Goal: Transaction & Acquisition: Book appointment/travel/reservation

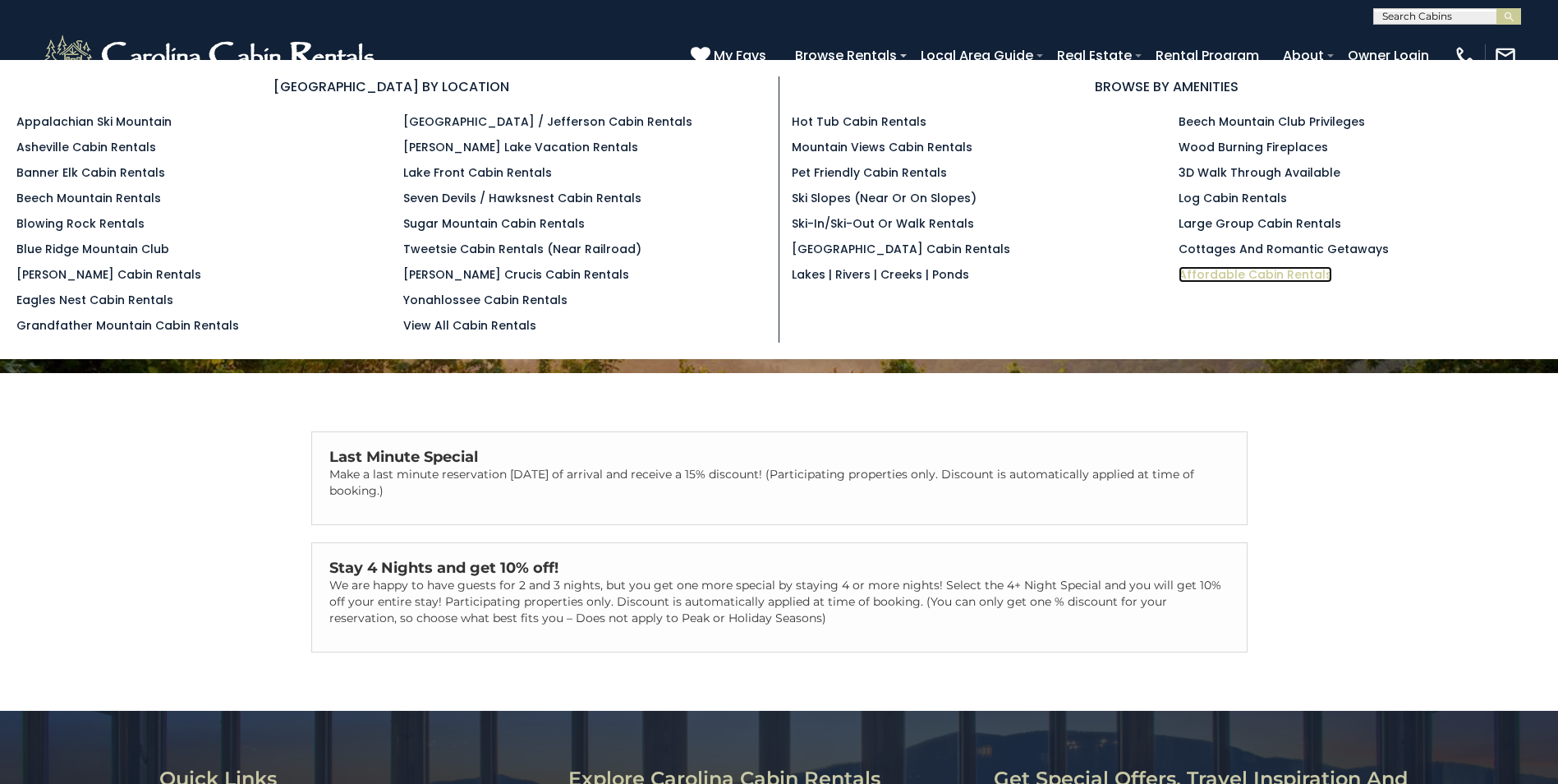
click at [1262, 272] on link "Affordable Cabin Rentals" at bounding box center [1256, 275] width 153 height 16
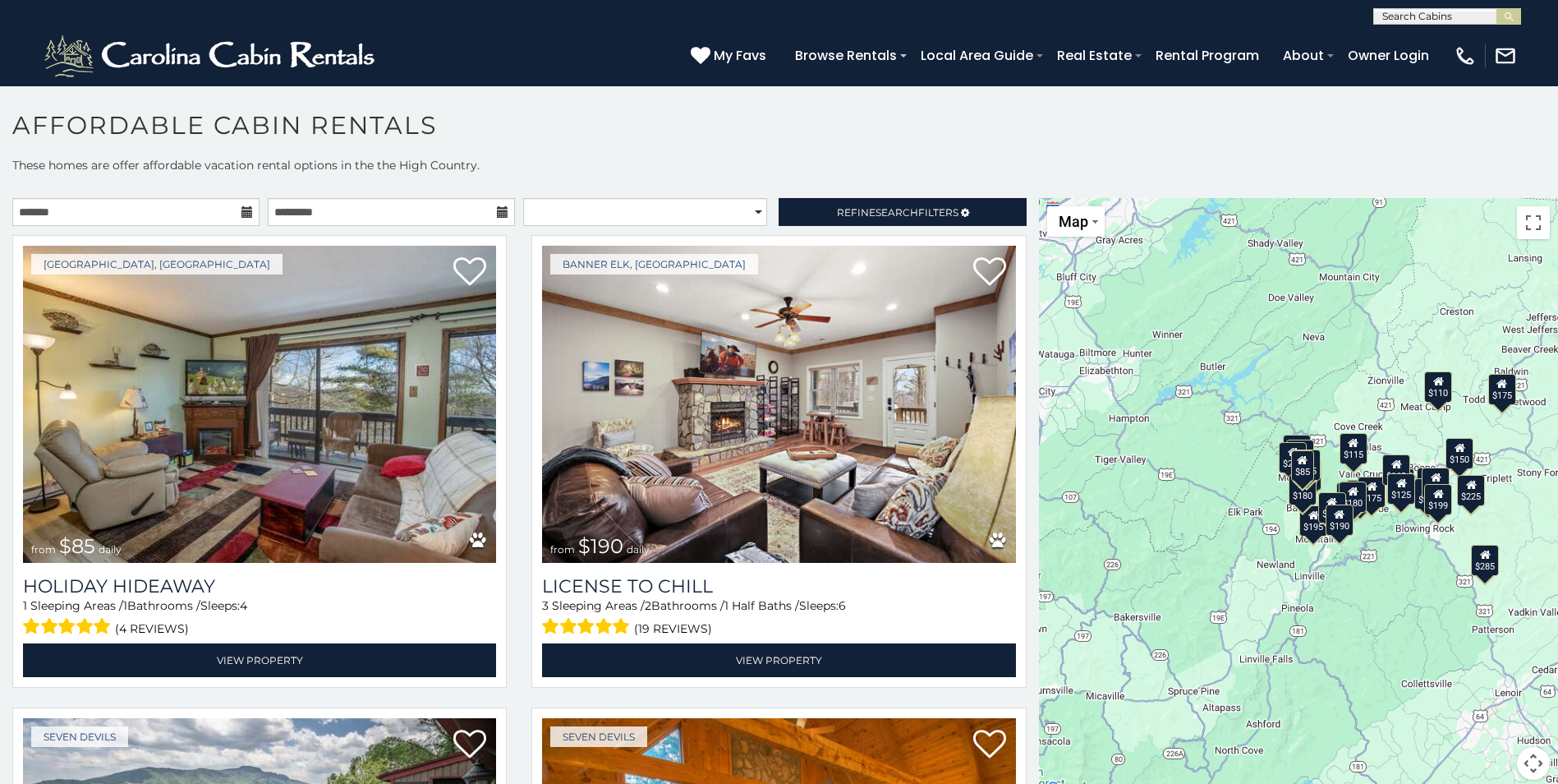
click at [246, 211] on icon at bounding box center [247, 212] width 12 height 12
click at [243, 210] on icon at bounding box center [247, 212] width 12 height 12
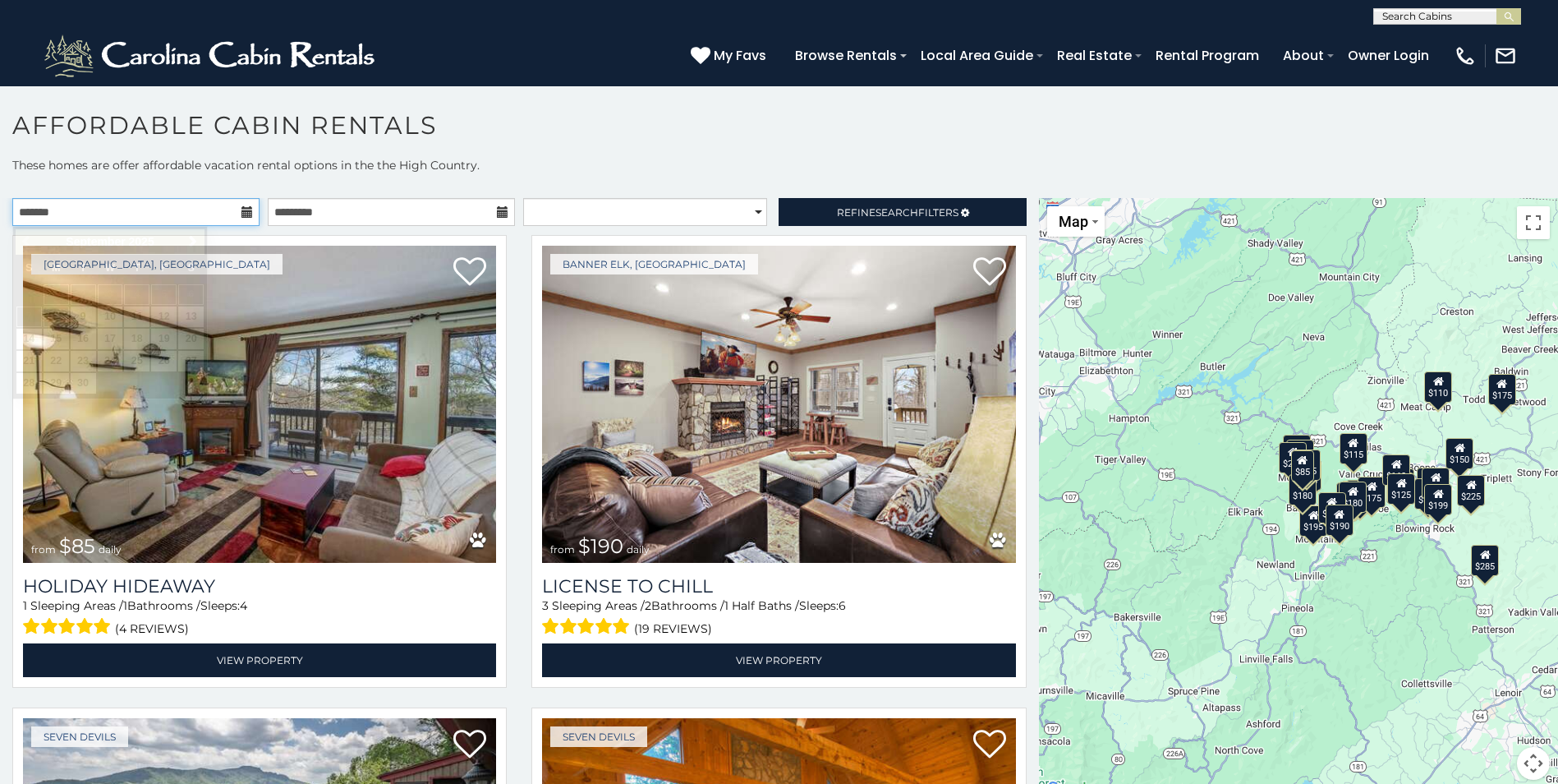
click at [219, 210] on input "text" at bounding box center [136, 212] width 247 height 28
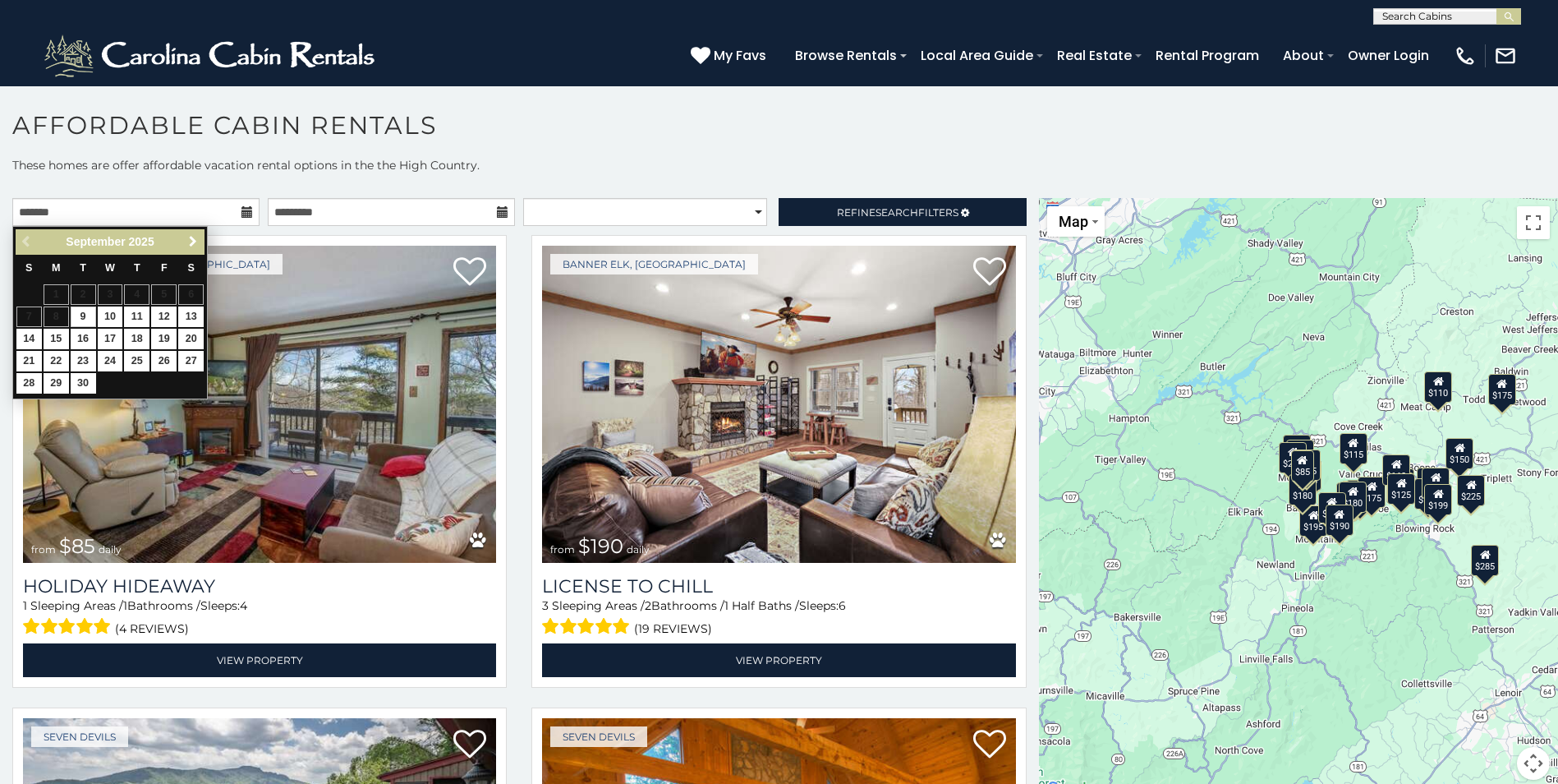
click at [193, 238] on span "Next" at bounding box center [193, 241] width 13 height 13
click at [141, 337] on link "16" at bounding box center [137, 339] width 26 height 21
type input "**********"
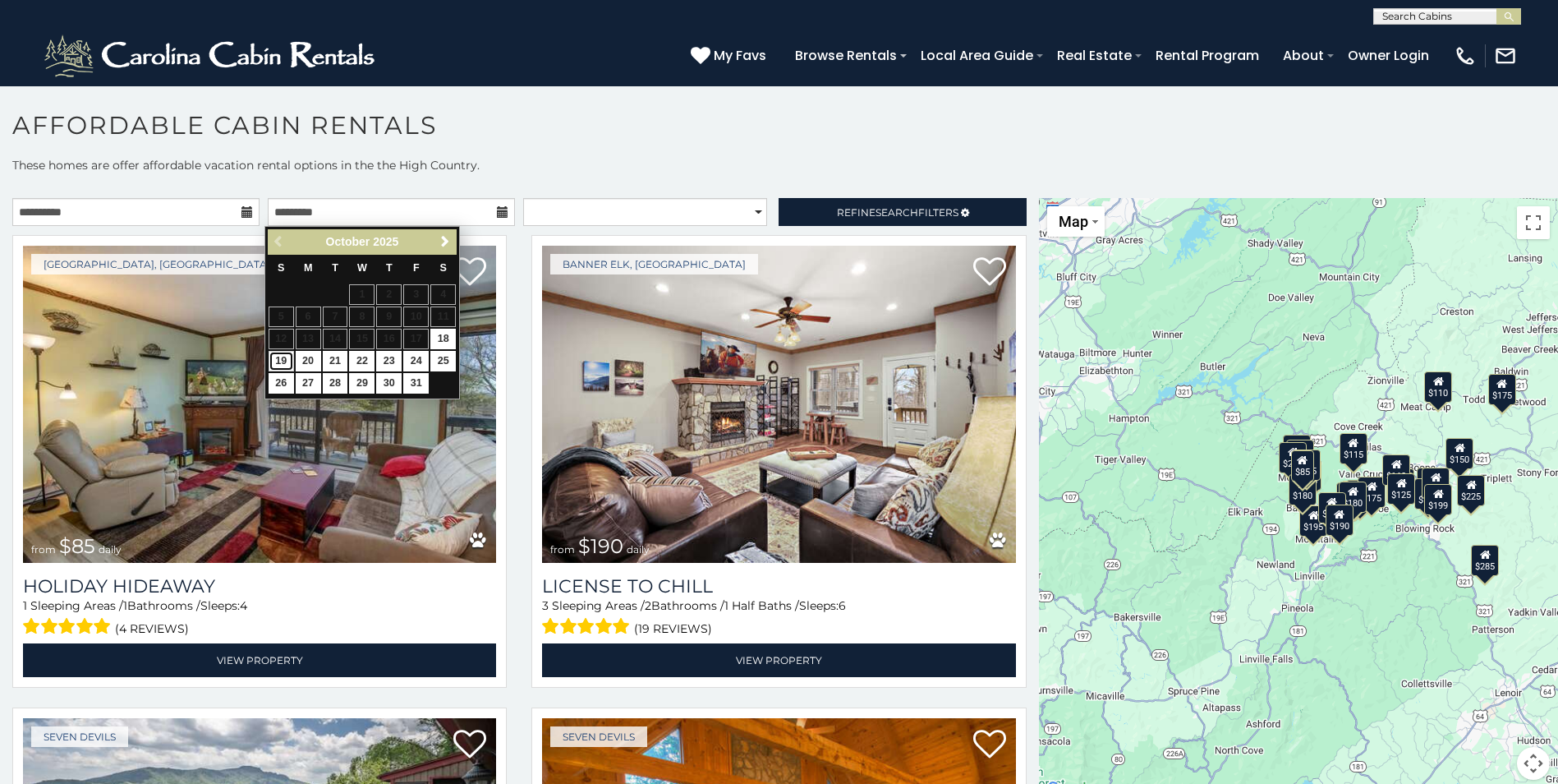
click at [274, 359] on link "19" at bounding box center [281, 361] width 26 height 21
type input "**********"
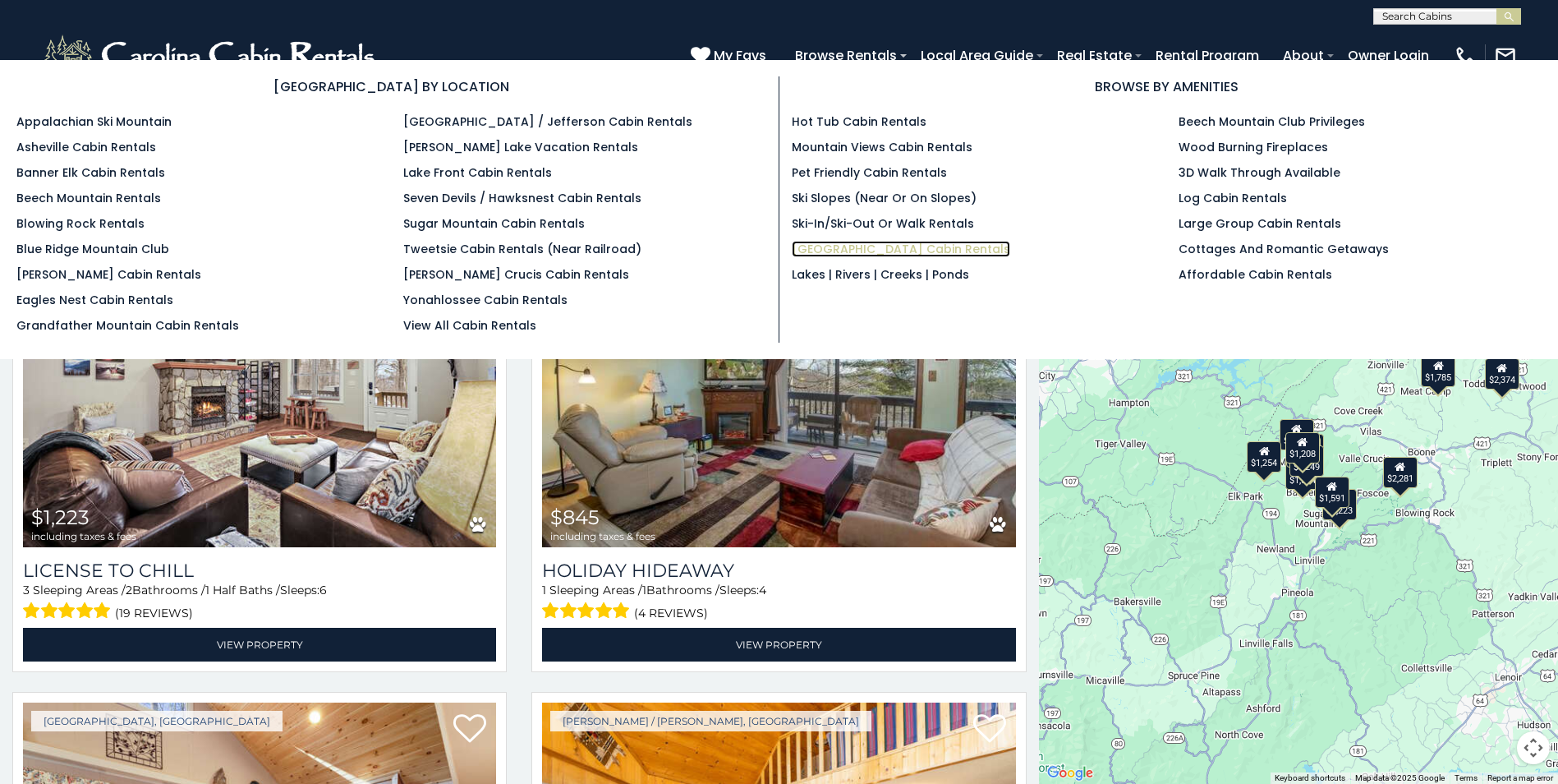
click at [803, 246] on link "[GEOGRAPHIC_DATA] Cabin Rentals" at bounding box center [901, 249] width 218 height 16
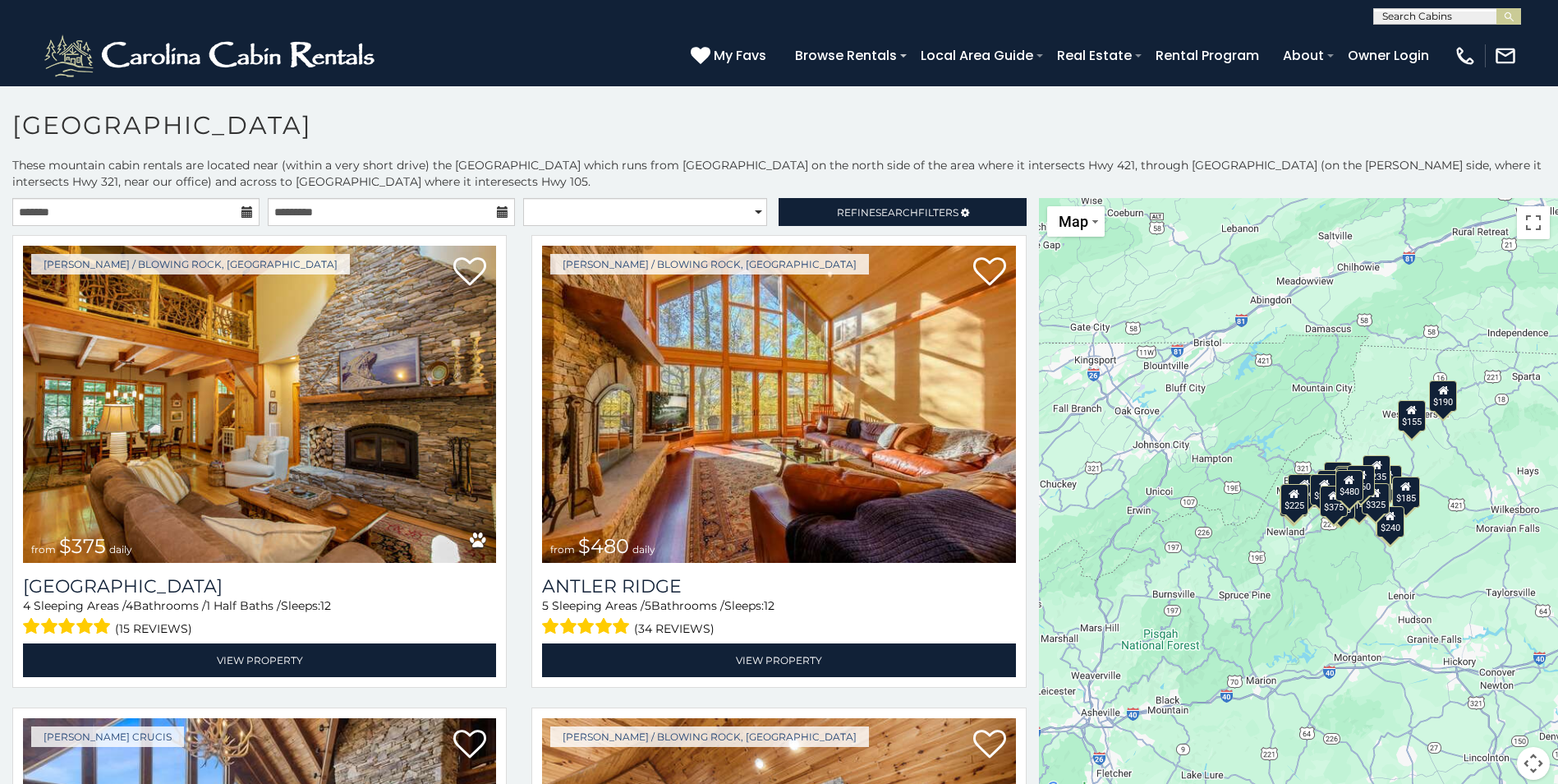
click at [243, 210] on icon at bounding box center [247, 212] width 12 height 12
click at [58, 211] on input "text" at bounding box center [136, 212] width 247 height 28
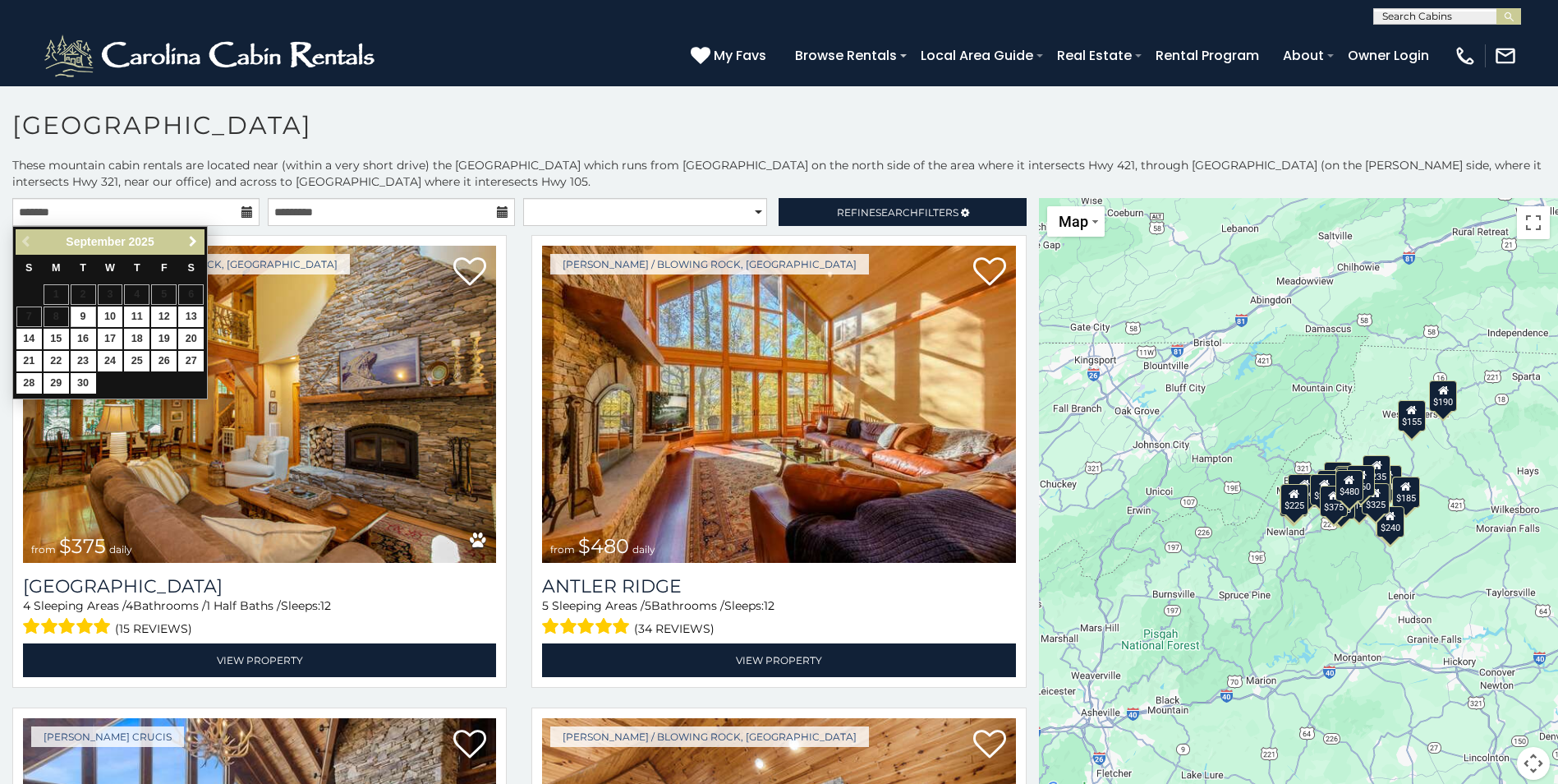
click at [188, 239] on span "Next" at bounding box center [193, 241] width 13 height 13
click at [165, 337] on link "17" at bounding box center [164, 339] width 26 height 21
type input "**********"
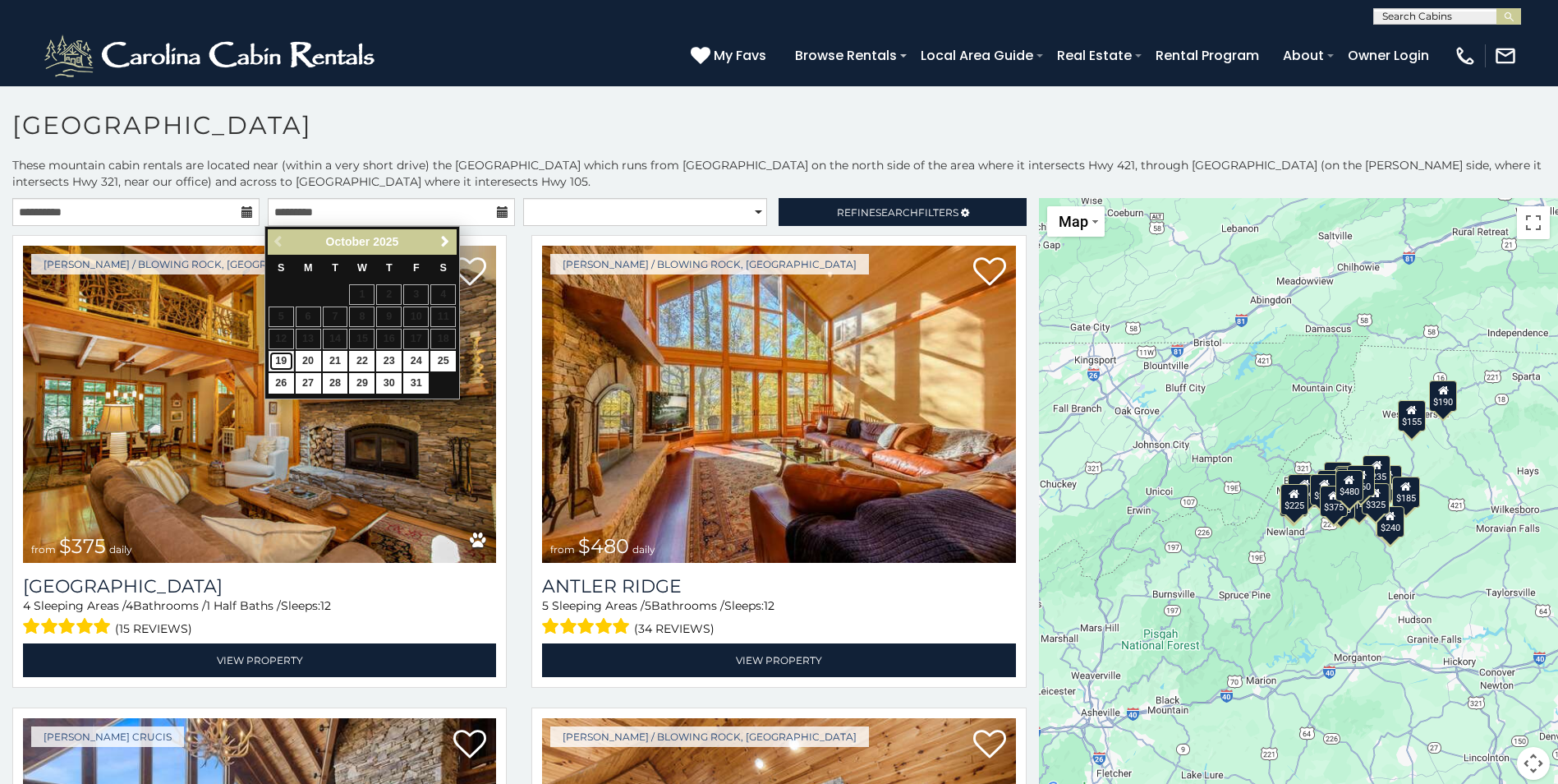
click at [279, 360] on link "19" at bounding box center [281, 361] width 26 height 21
type input "**********"
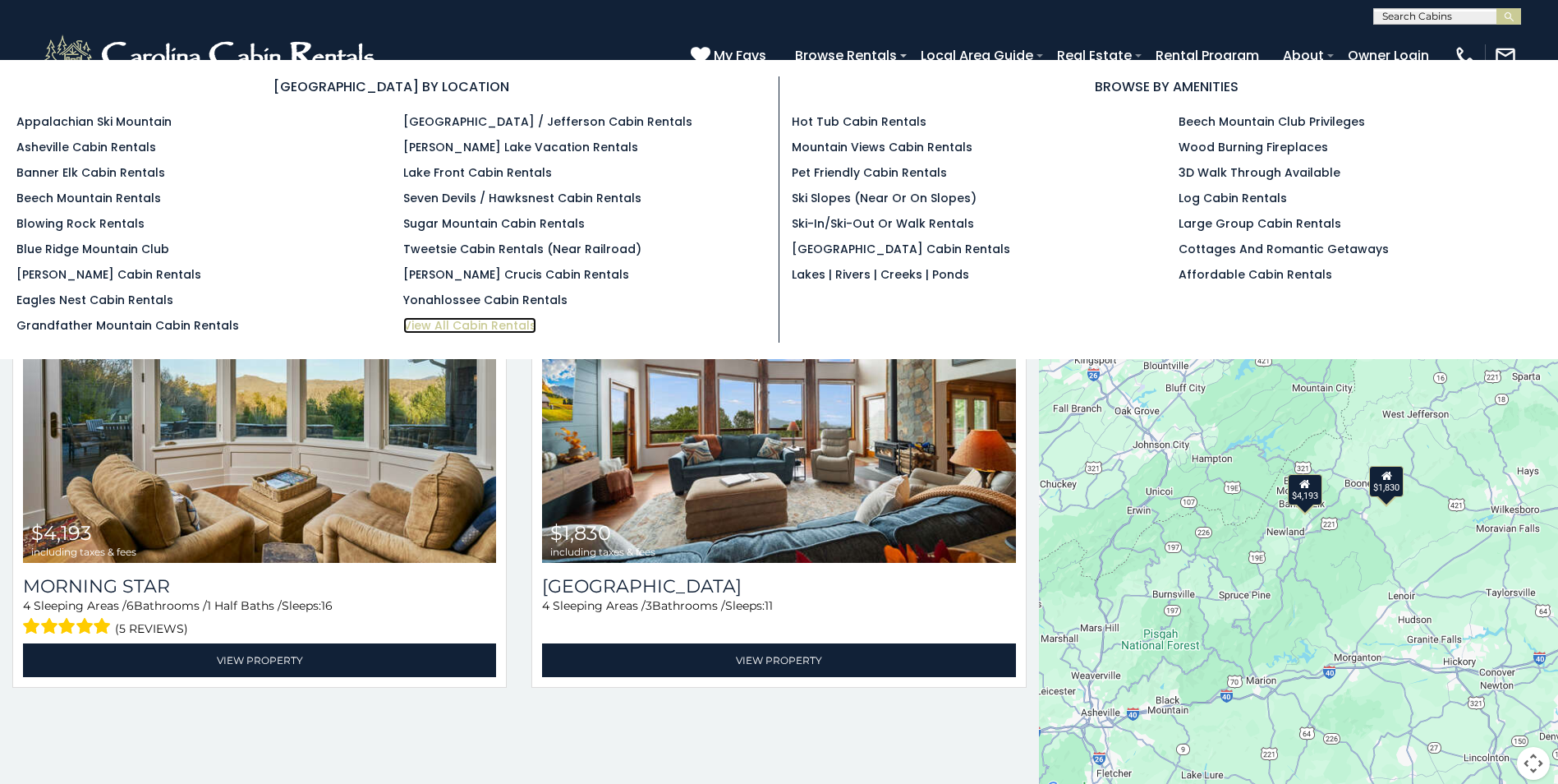
click at [455, 325] on link "View All Cabin Rentals" at bounding box center [470, 325] width 133 height 16
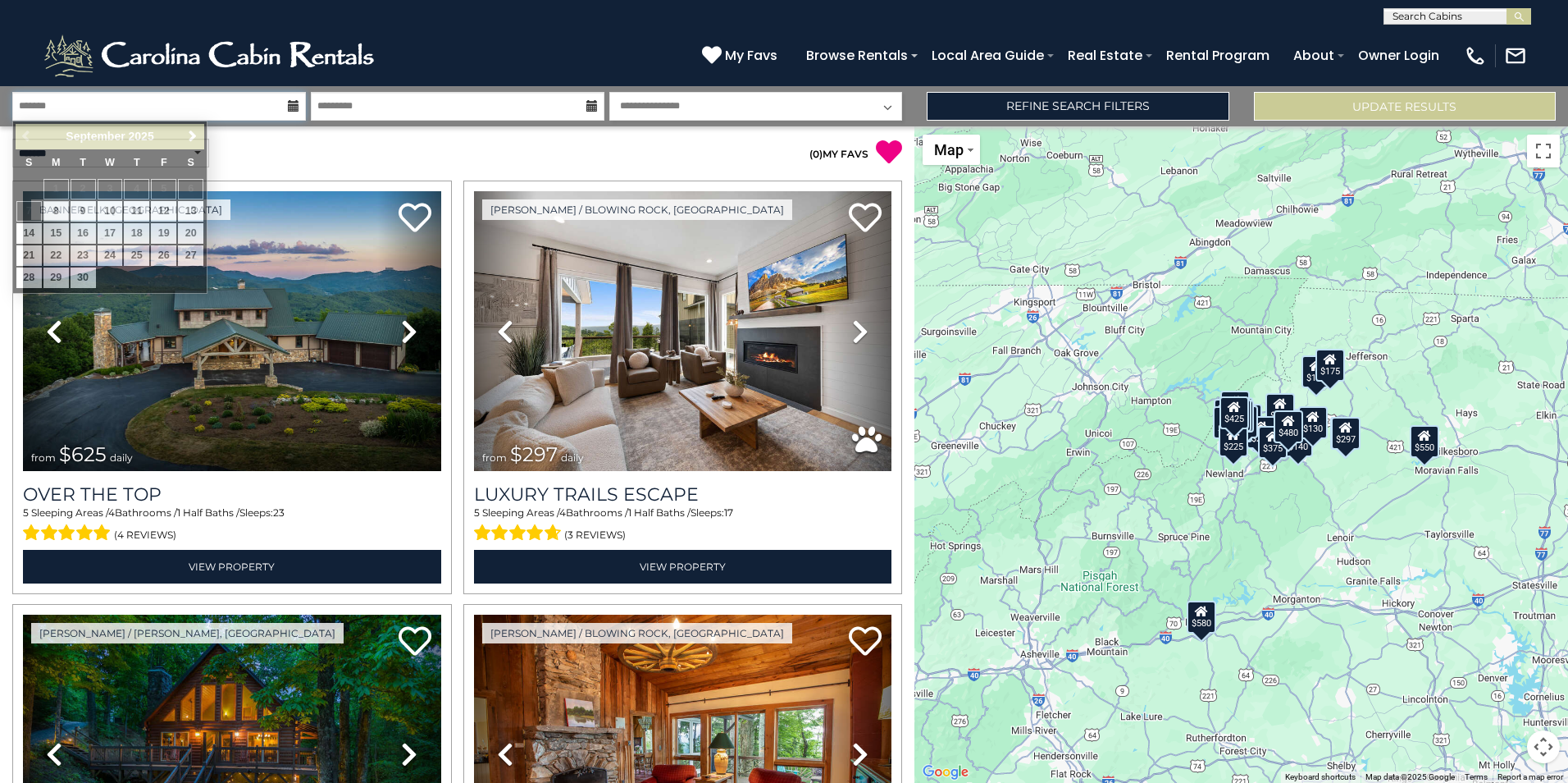
click at [229, 102] on input "text" at bounding box center [159, 107] width 293 height 29
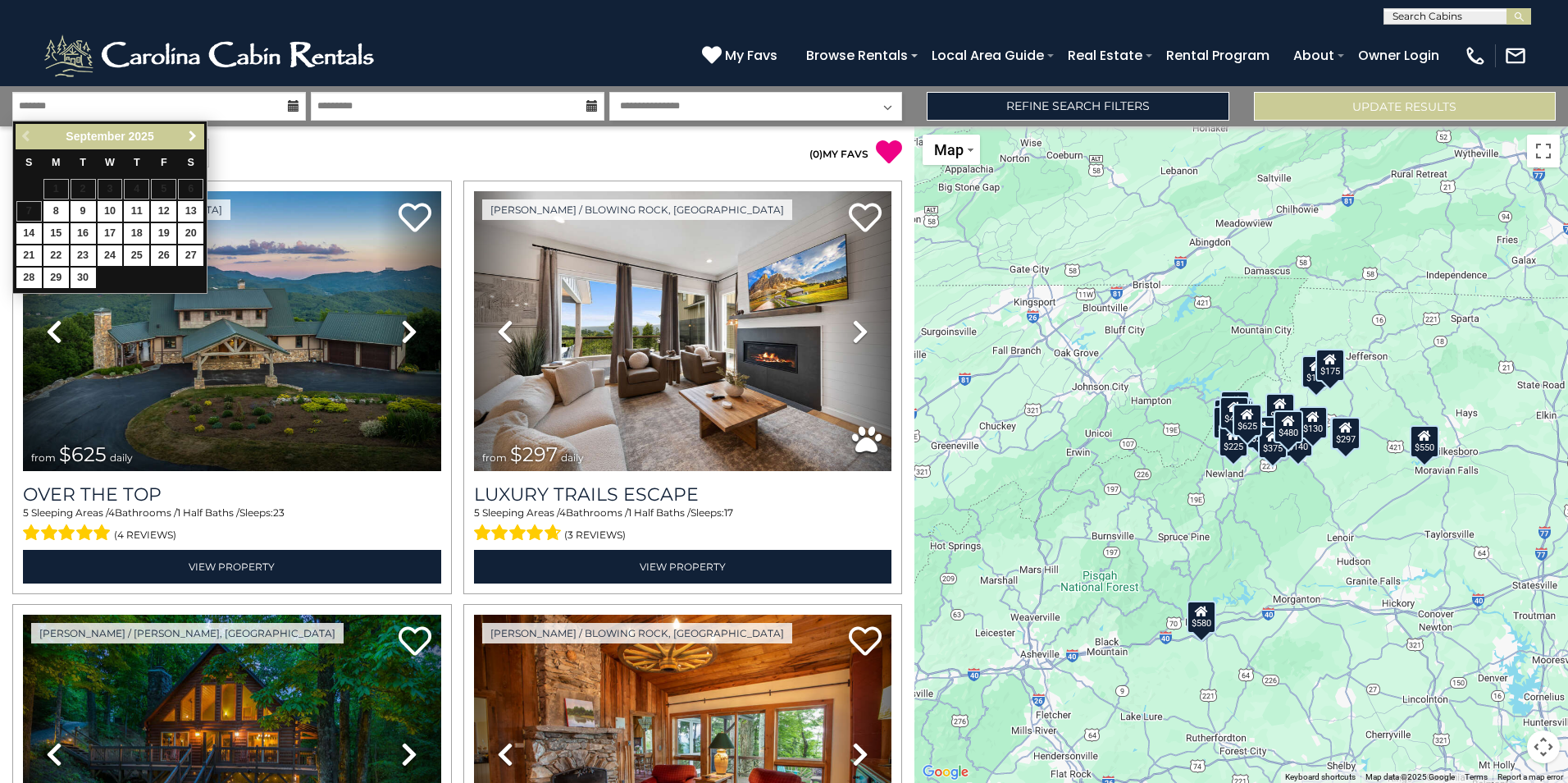
click at [191, 131] on span "Next" at bounding box center [192, 136] width 13 height 13
click at [138, 230] on link "16" at bounding box center [137, 233] width 26 height 21
type input "********"
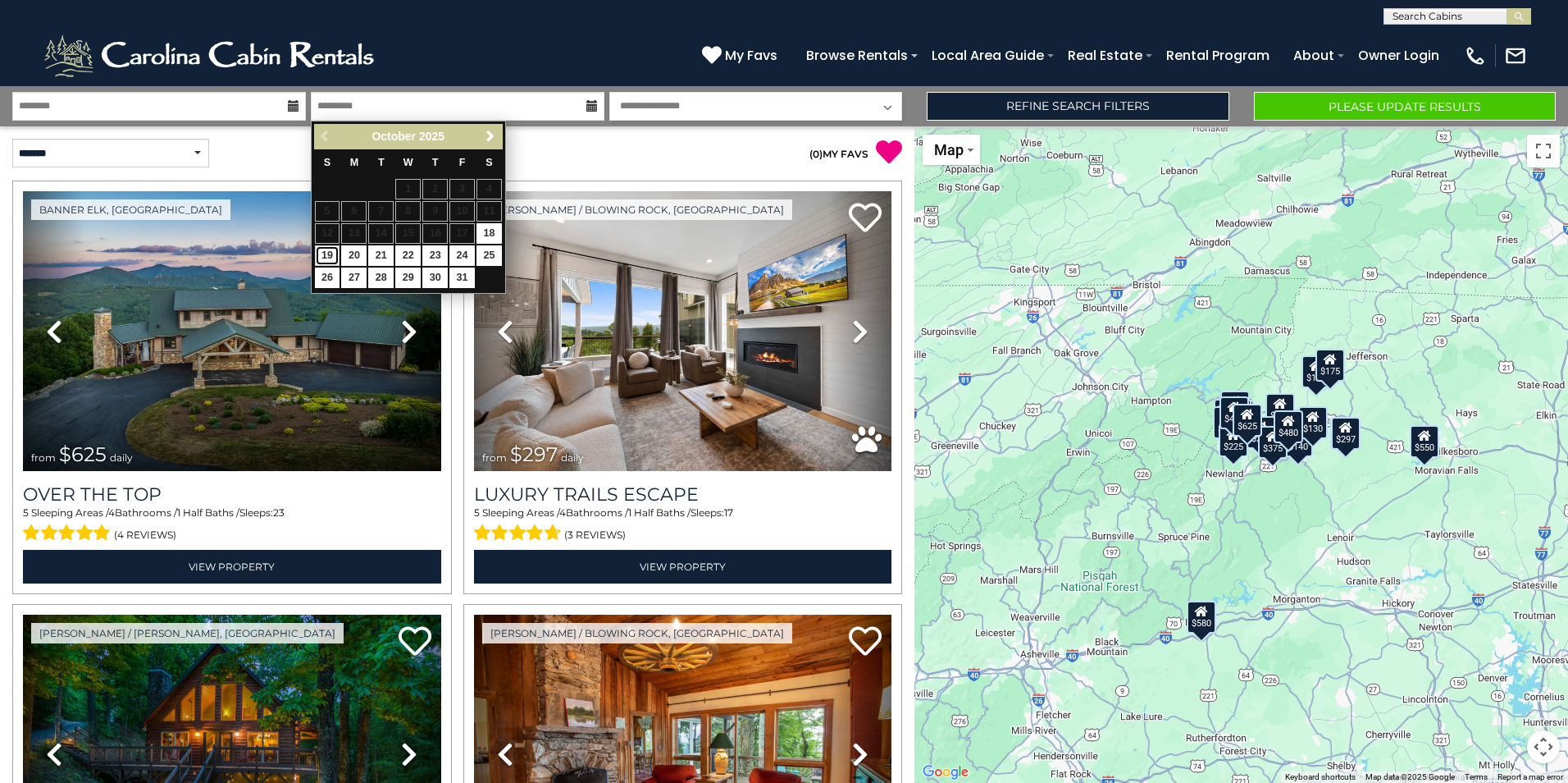
click at [323, 251] on link "19" at bounding box center [328, 255] width 26 height 21
type input "********"
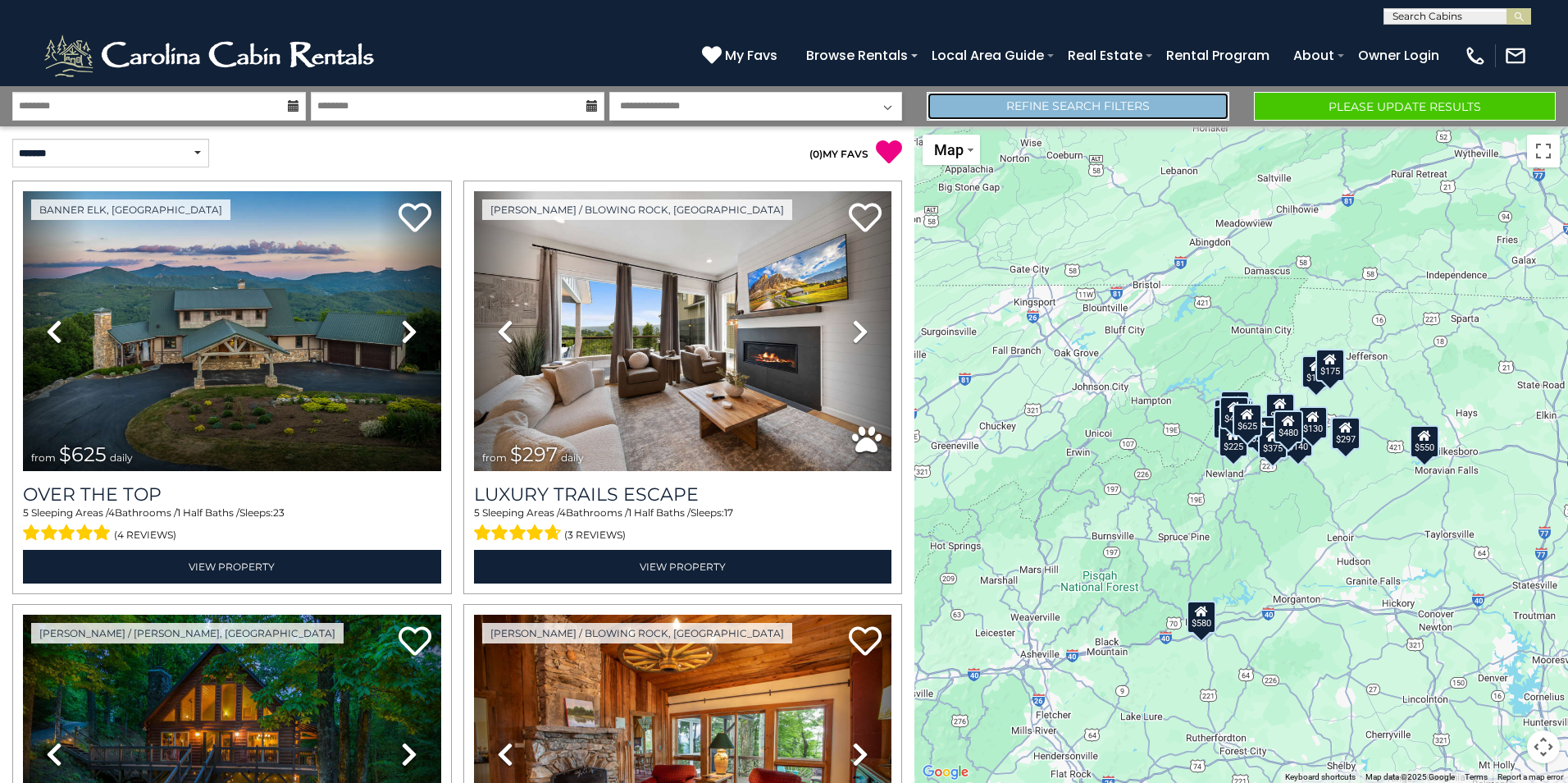
click at [1118, 103] on link "Refine Search Filters" at bounding box center [1077, 107] width 302 height 29
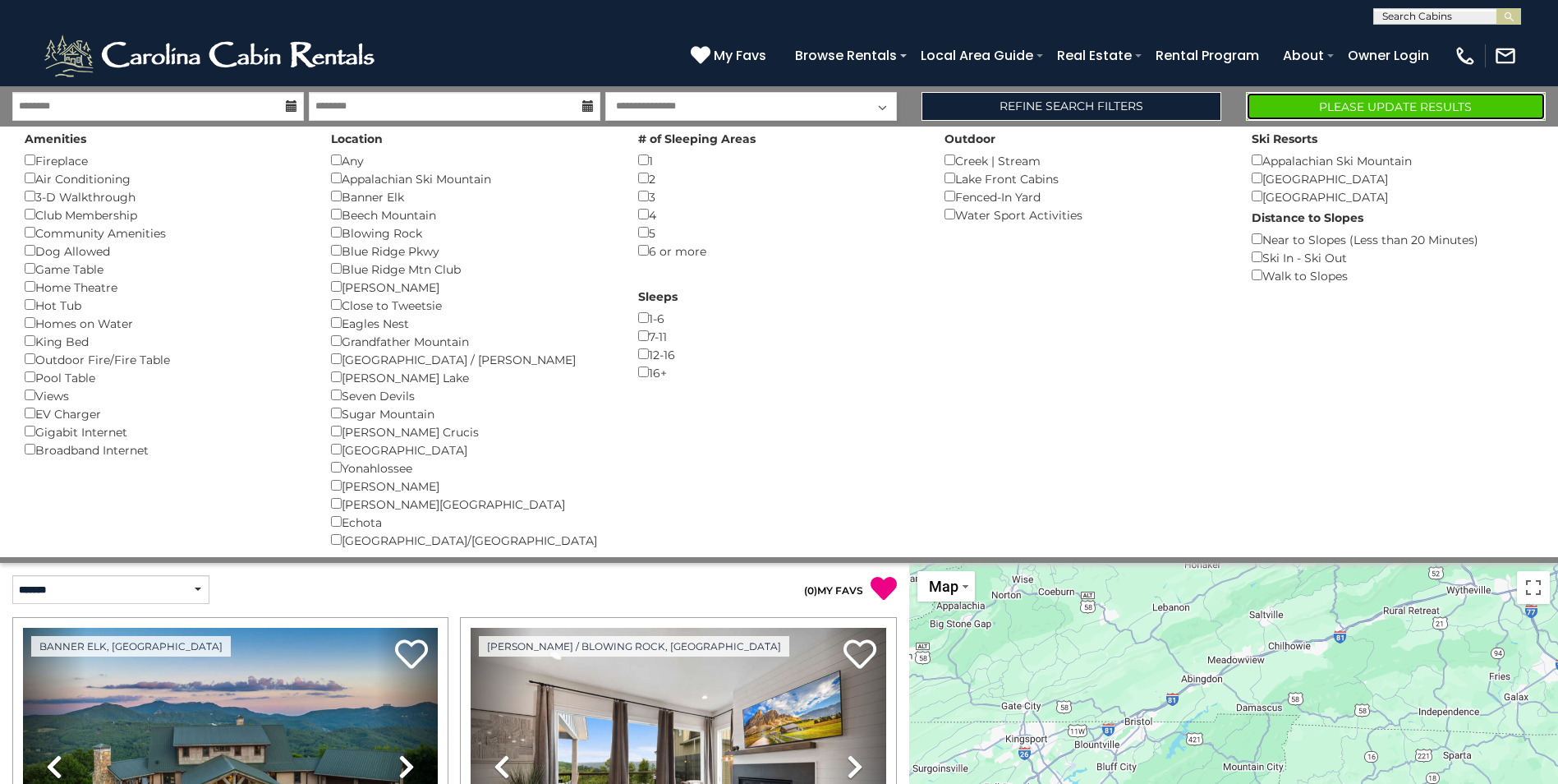
click at [1430, 98] on button "Please Update Results" at bounding box center [1396, 107] width 300 height 29
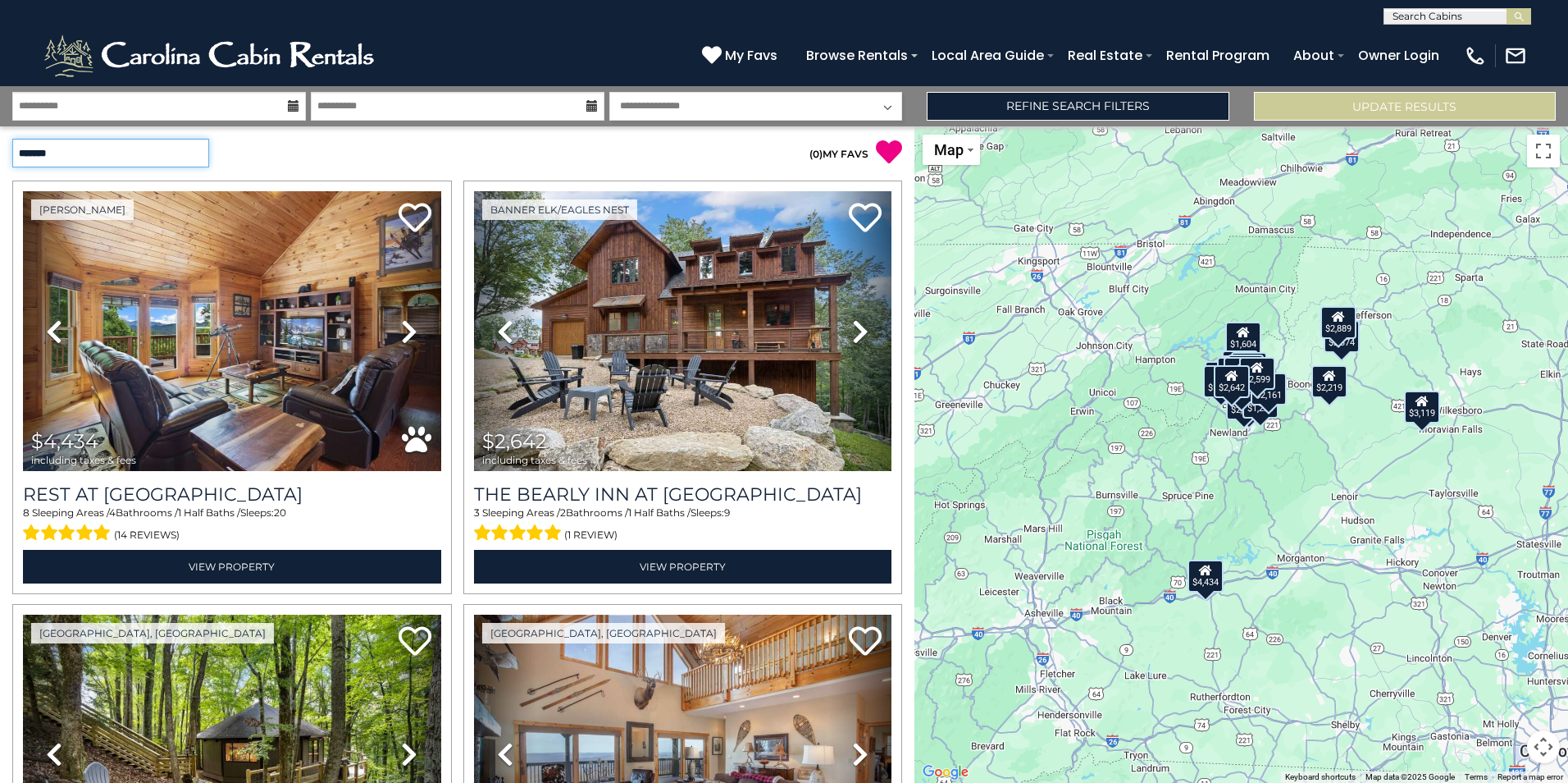
click at [138, 153] on select "**********" at bounding box center [111, 153] width 197 height 29
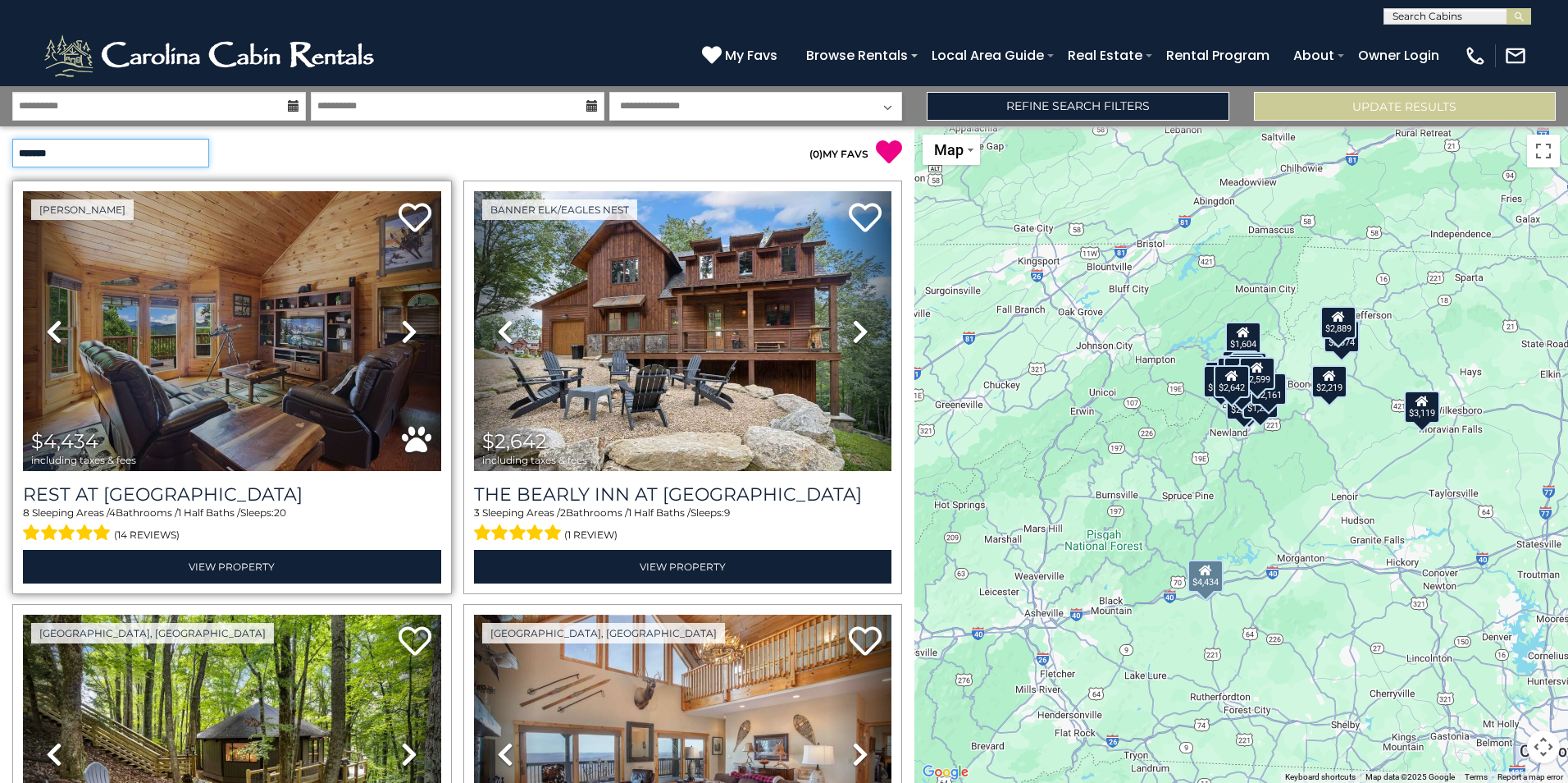
select select "*********"
click at [13, 139] on select "**********" at bounding box center [111, 153] width 197 height 29
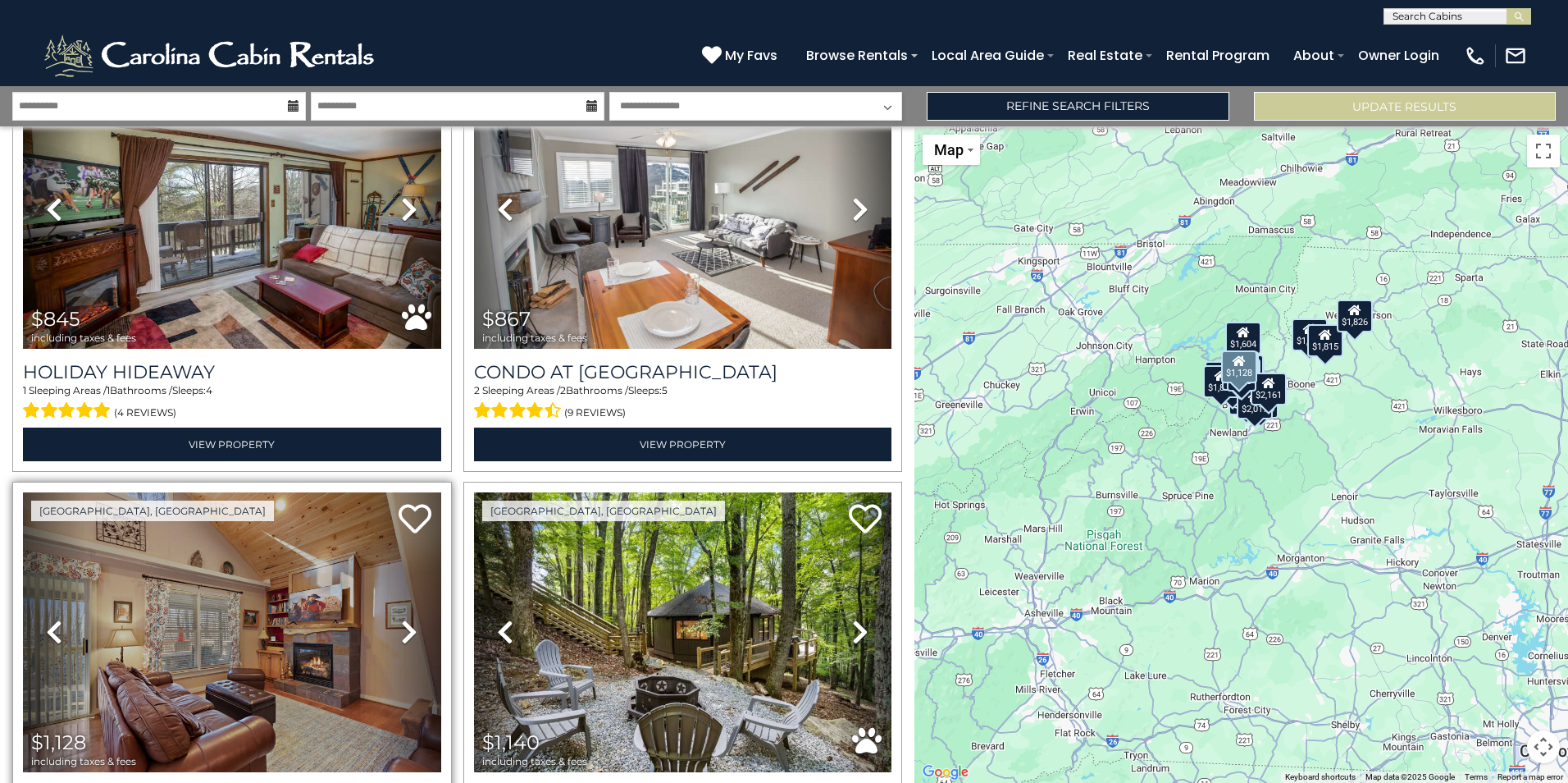
scroll to position [82, 0]
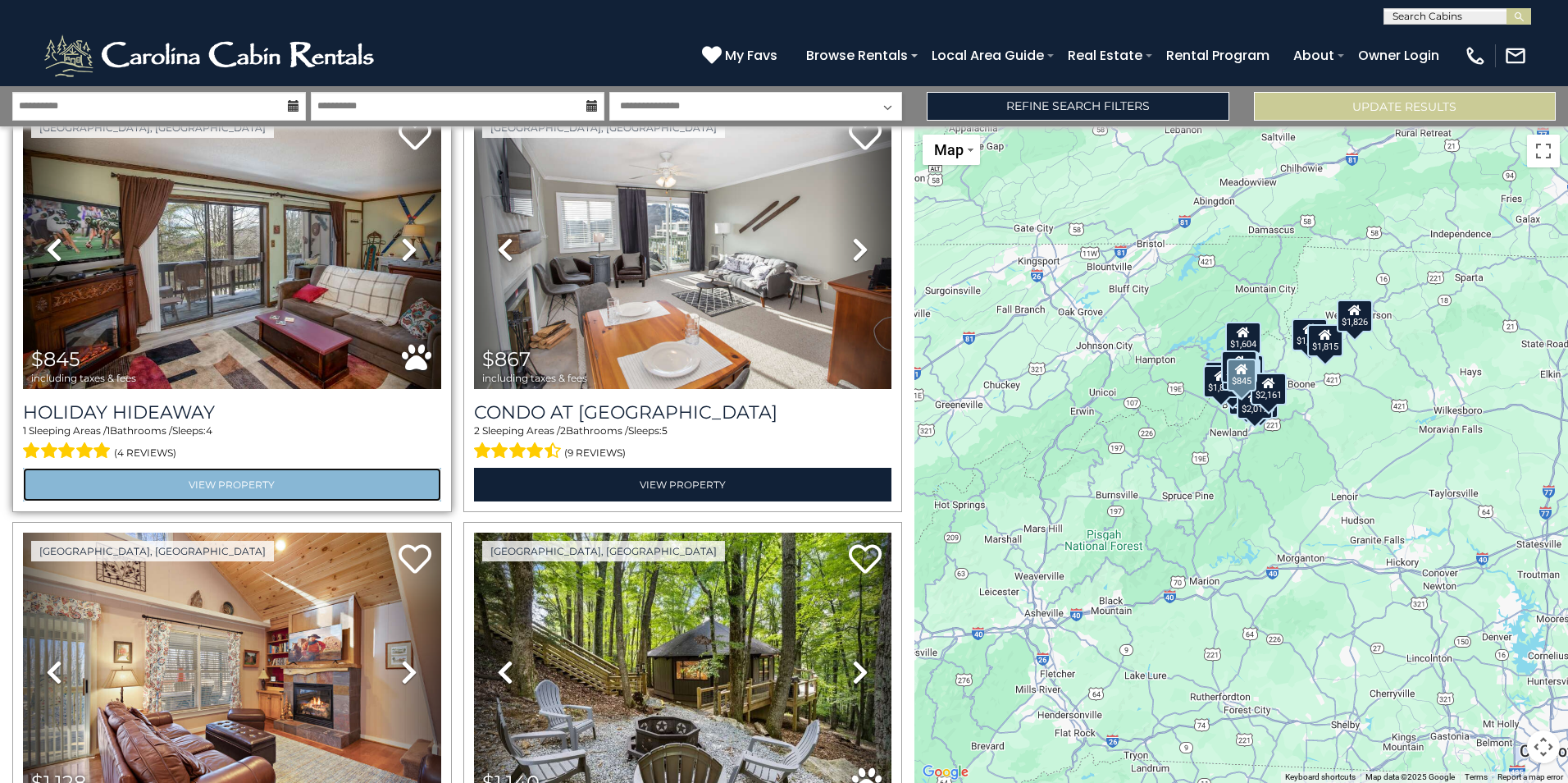
click at [255, 475] on link "View Property" at bounding box center [231, 484] width 418 height 34
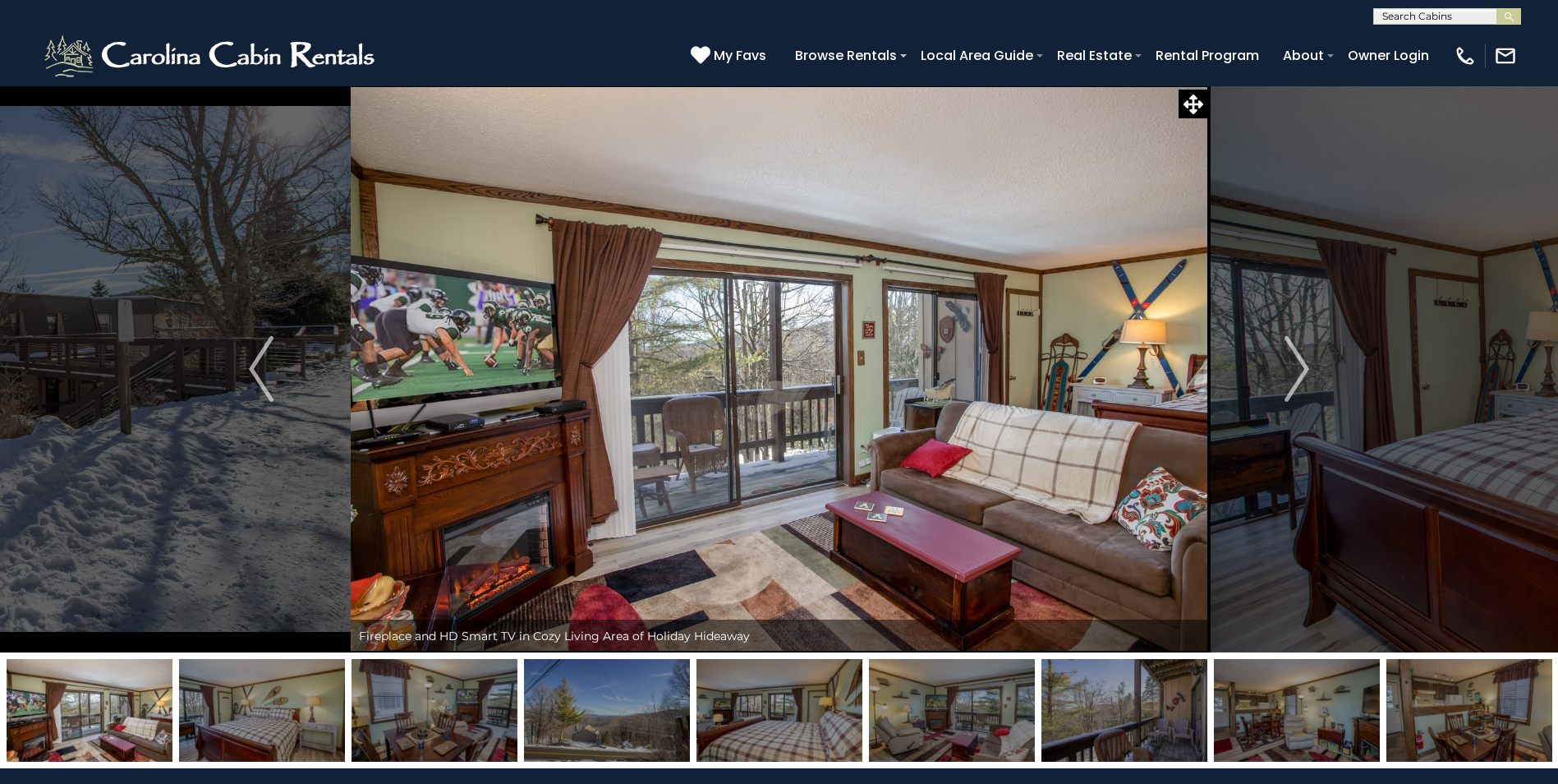
click at [254, 714] on img at bounding box center [262, 710] width 166 height 103
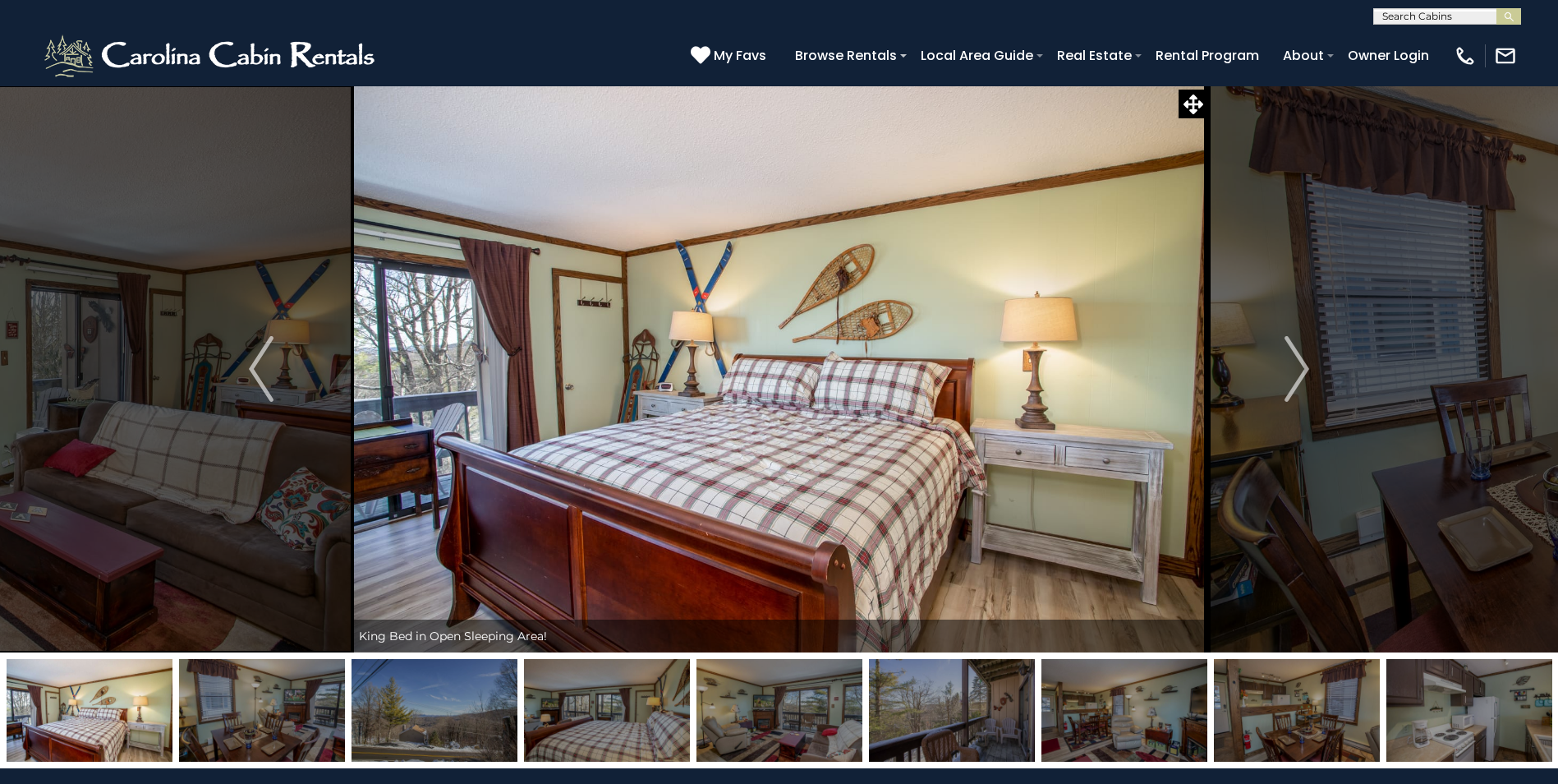
click at [413, 708] on img at bounding box center [434, 710] width 166 height 103
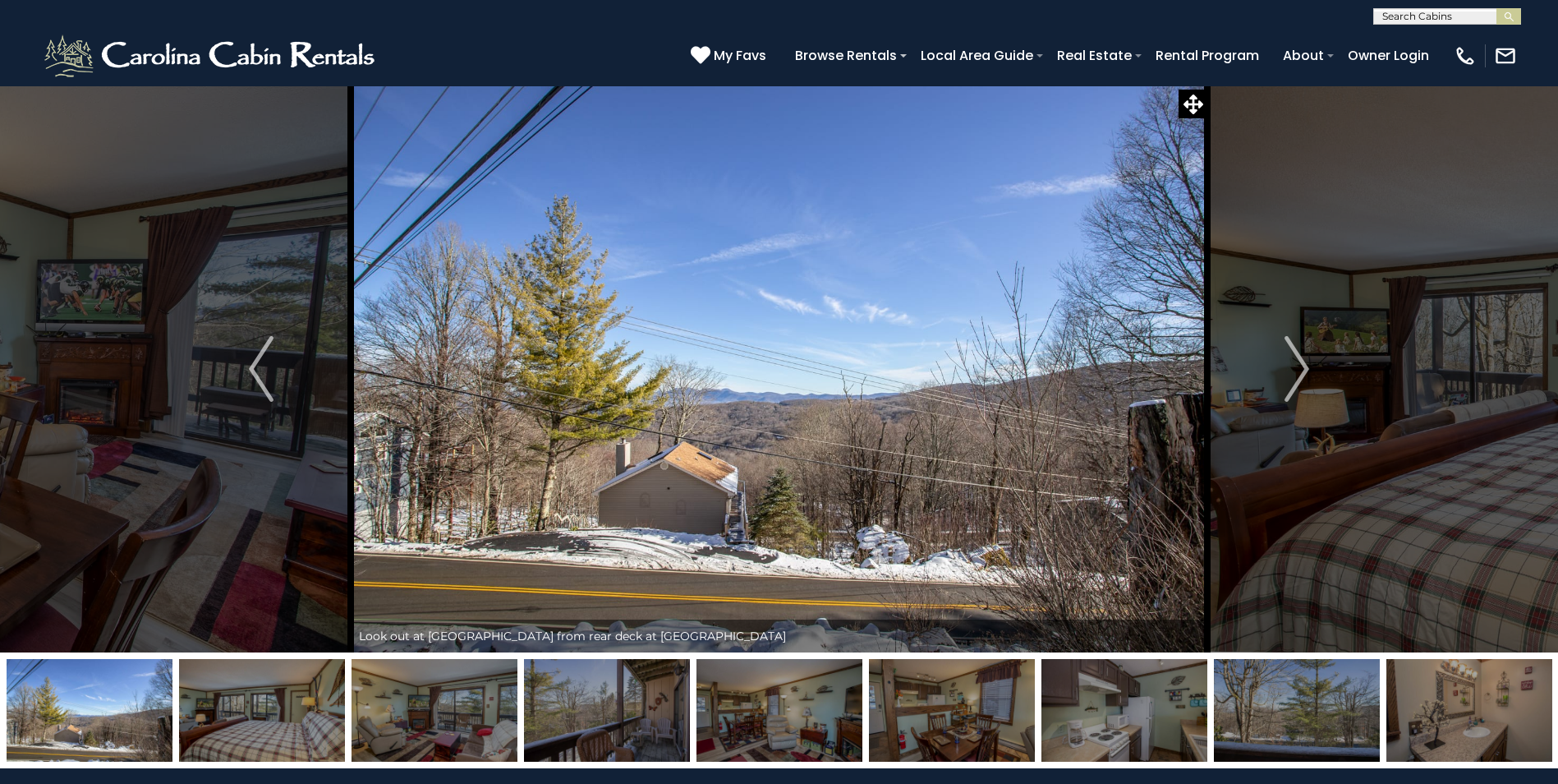
click at [413, 708] on img at bounding box center [434, 710] width 166 height 103
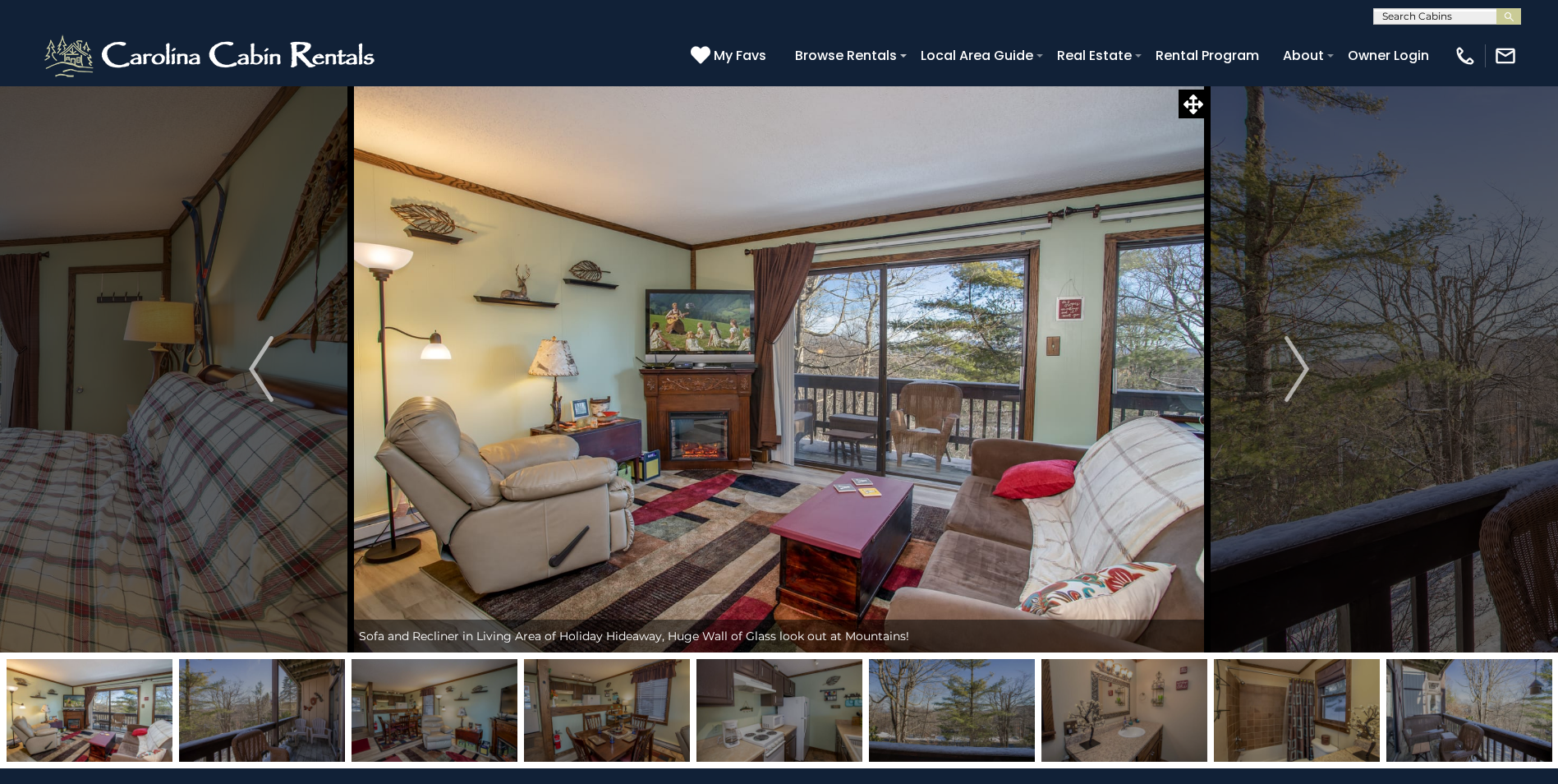
click at [299, 708] on img at bounding box center [262, 710] width 166 height 103
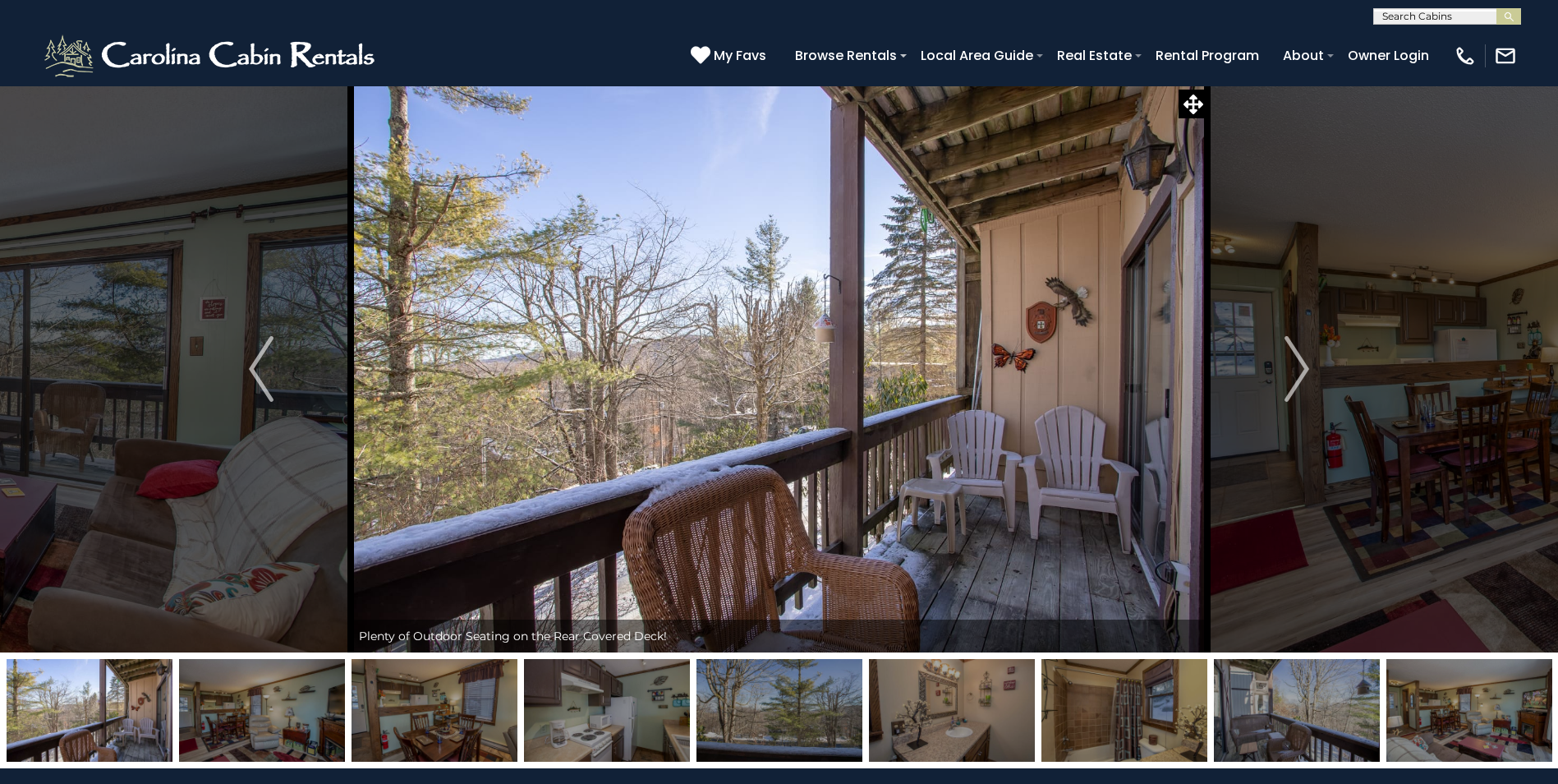
click at [573, 711] on img at bounding box center [607, 710] width 166 height 103
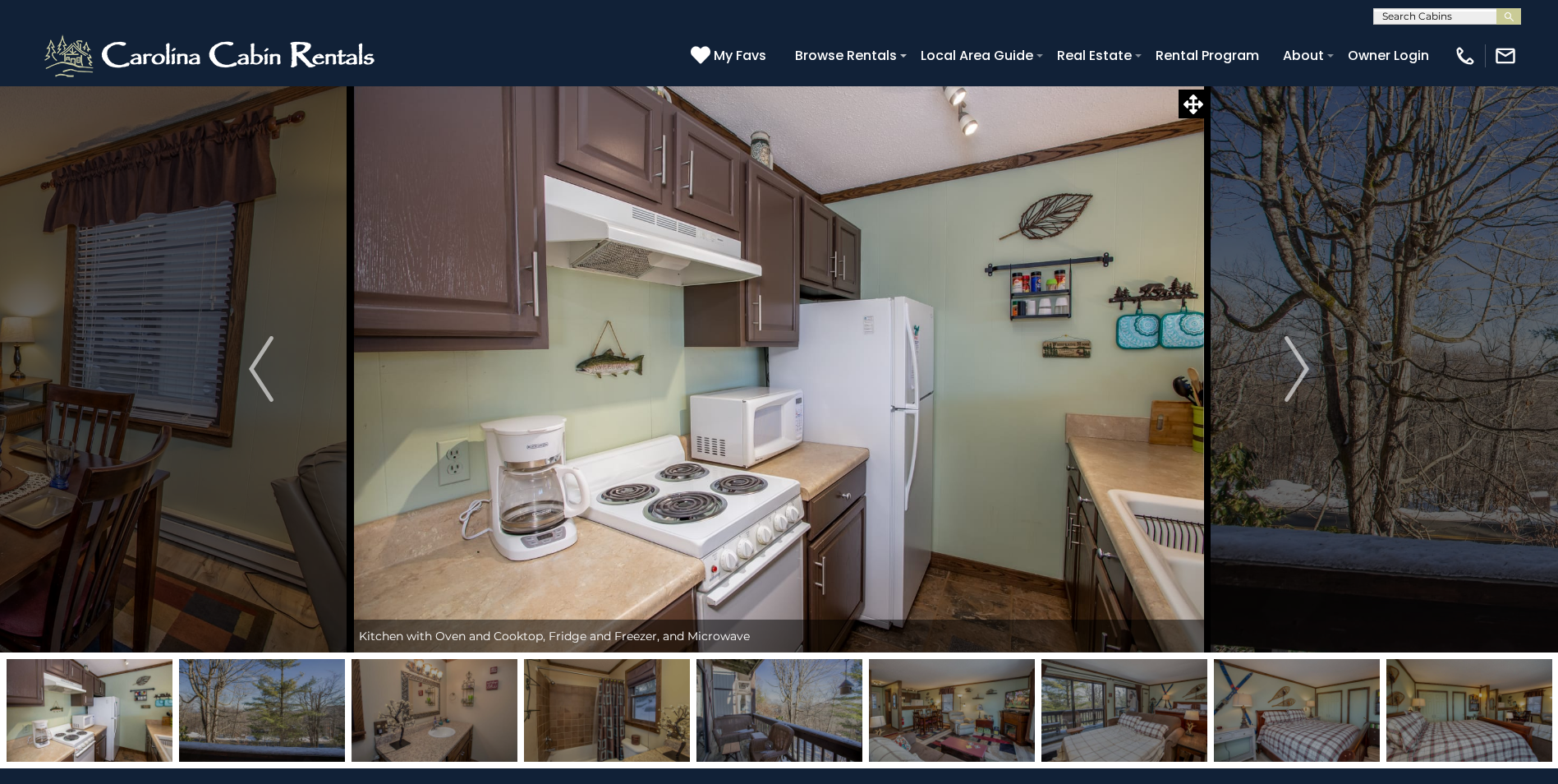
click at [284, 711] on img at bounding box center [262, 710] width 166 height 103
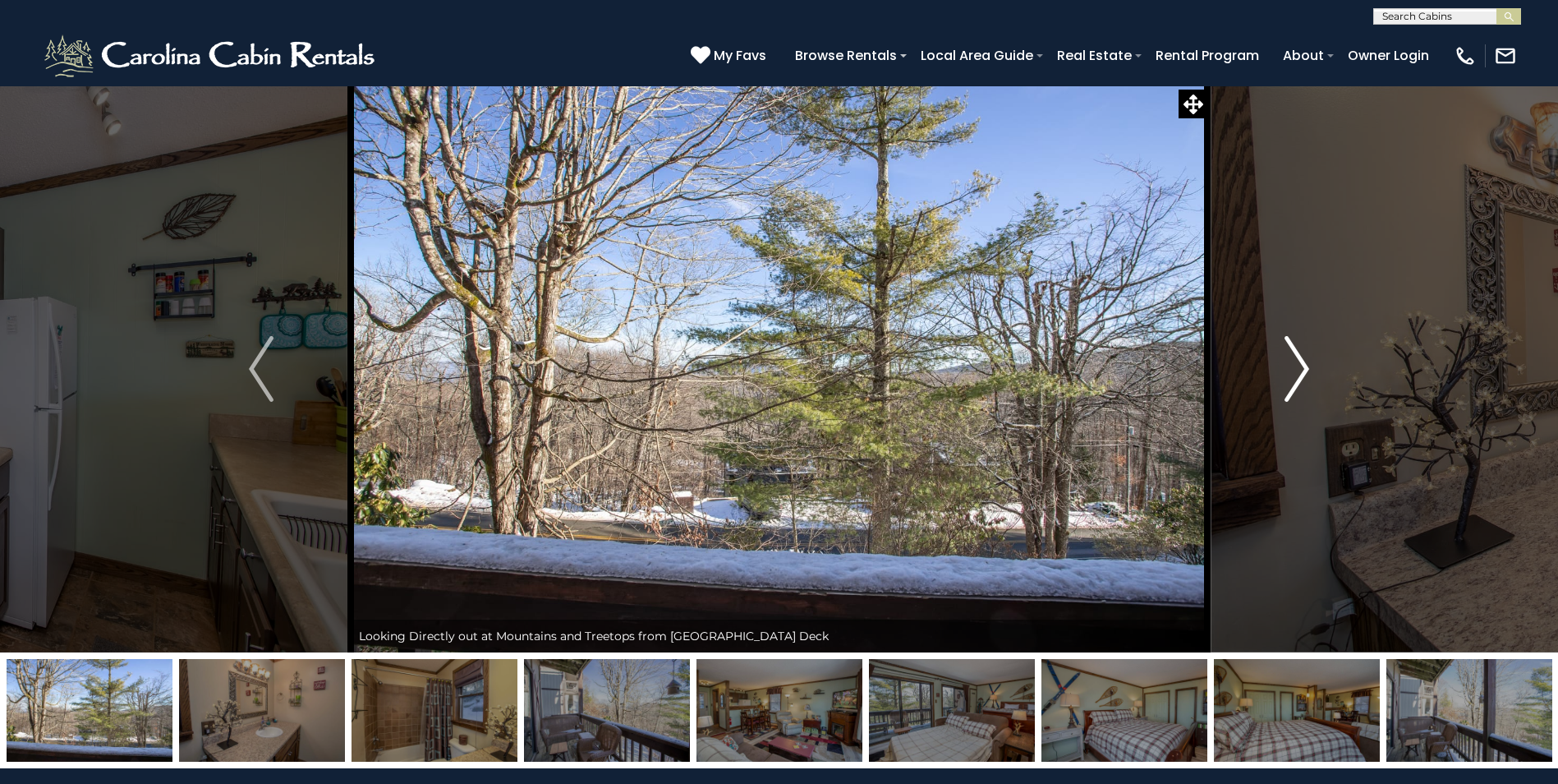
click at [1299, 364] on img "Next" at bounding box center [1297, 369] width 25 height 66
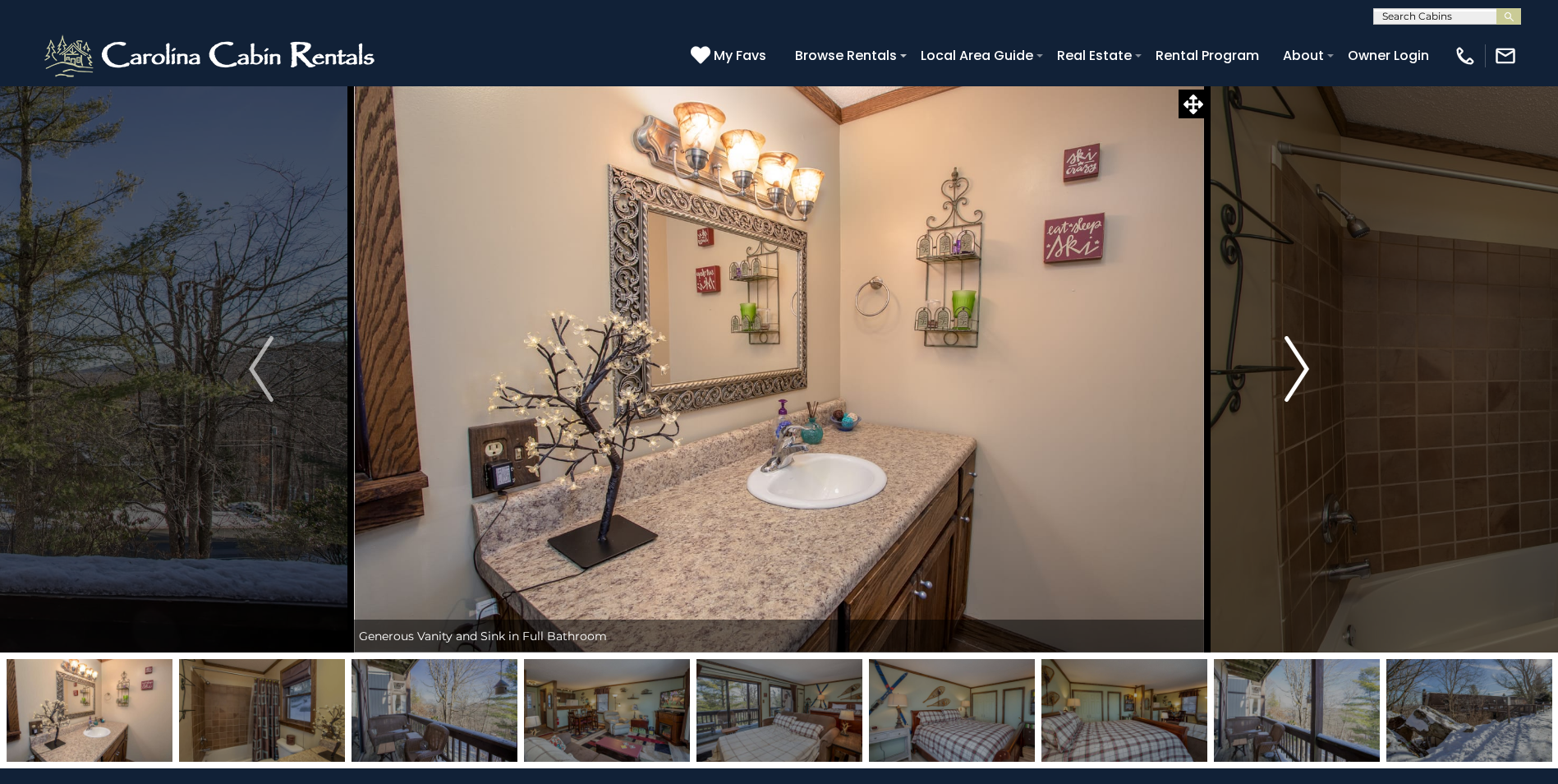
click at [1299, 364] on img "Next" at bounding box center [1297, 369] width 25 height 66
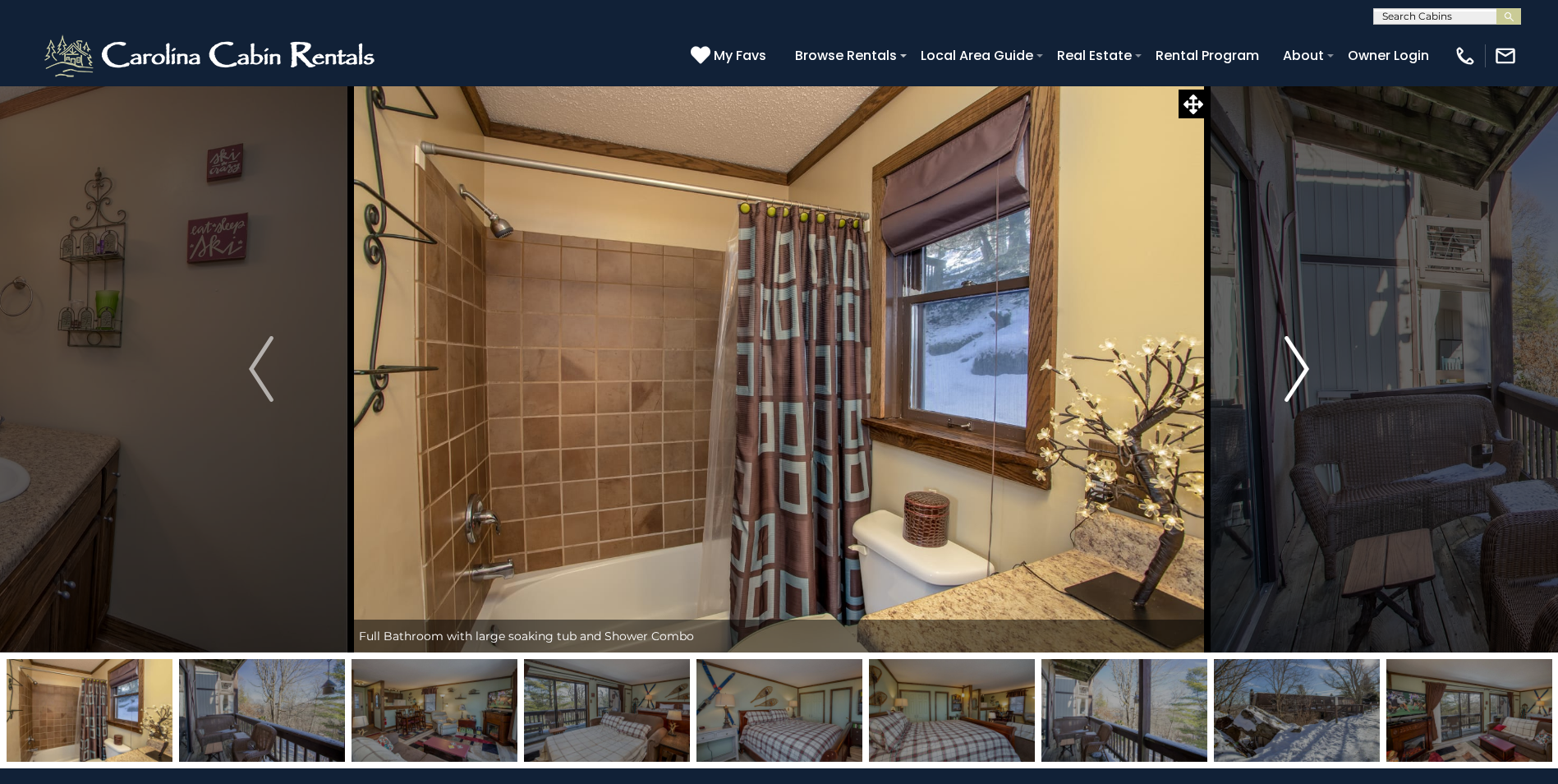
click at [1297, 364] on img "Next" at bounding box center [1297, 369] width 25 height 66
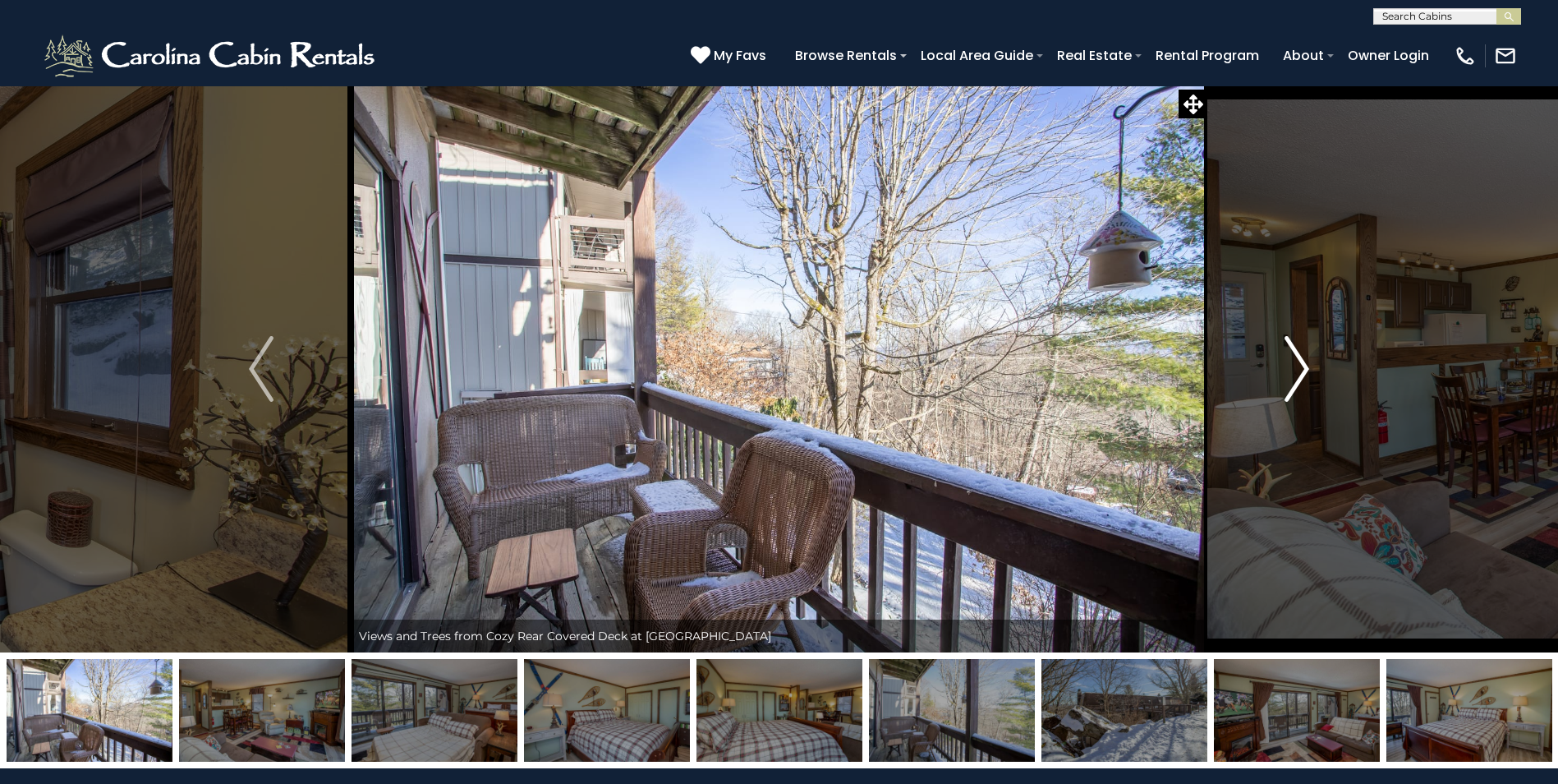
click at [1296, 364] on img "Next" at bounding box center [1297, 369] width 25 height 66
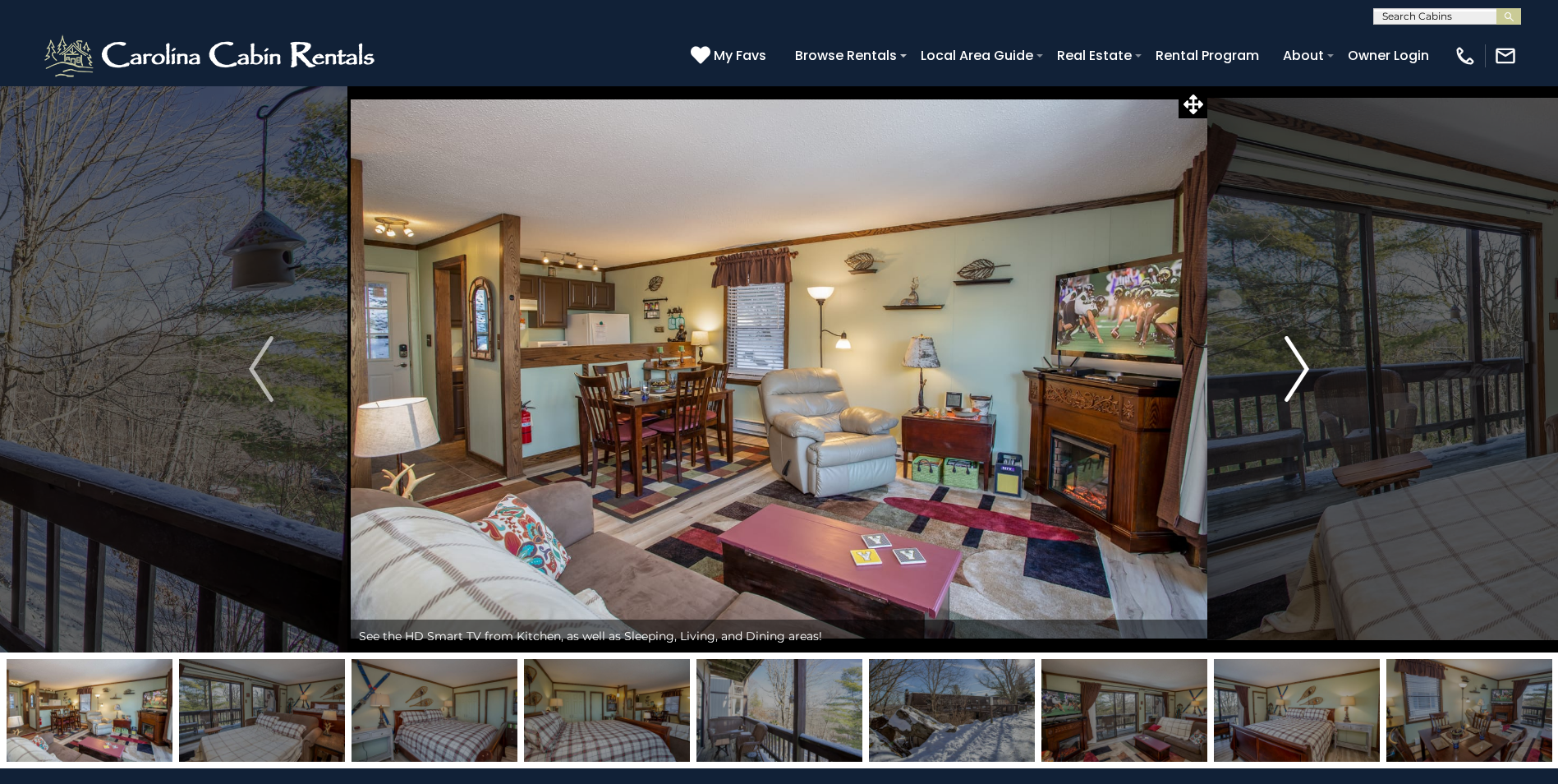
click at [1302, 361] on img "Next" at bounding box center [1297, 369] width 25 height 66
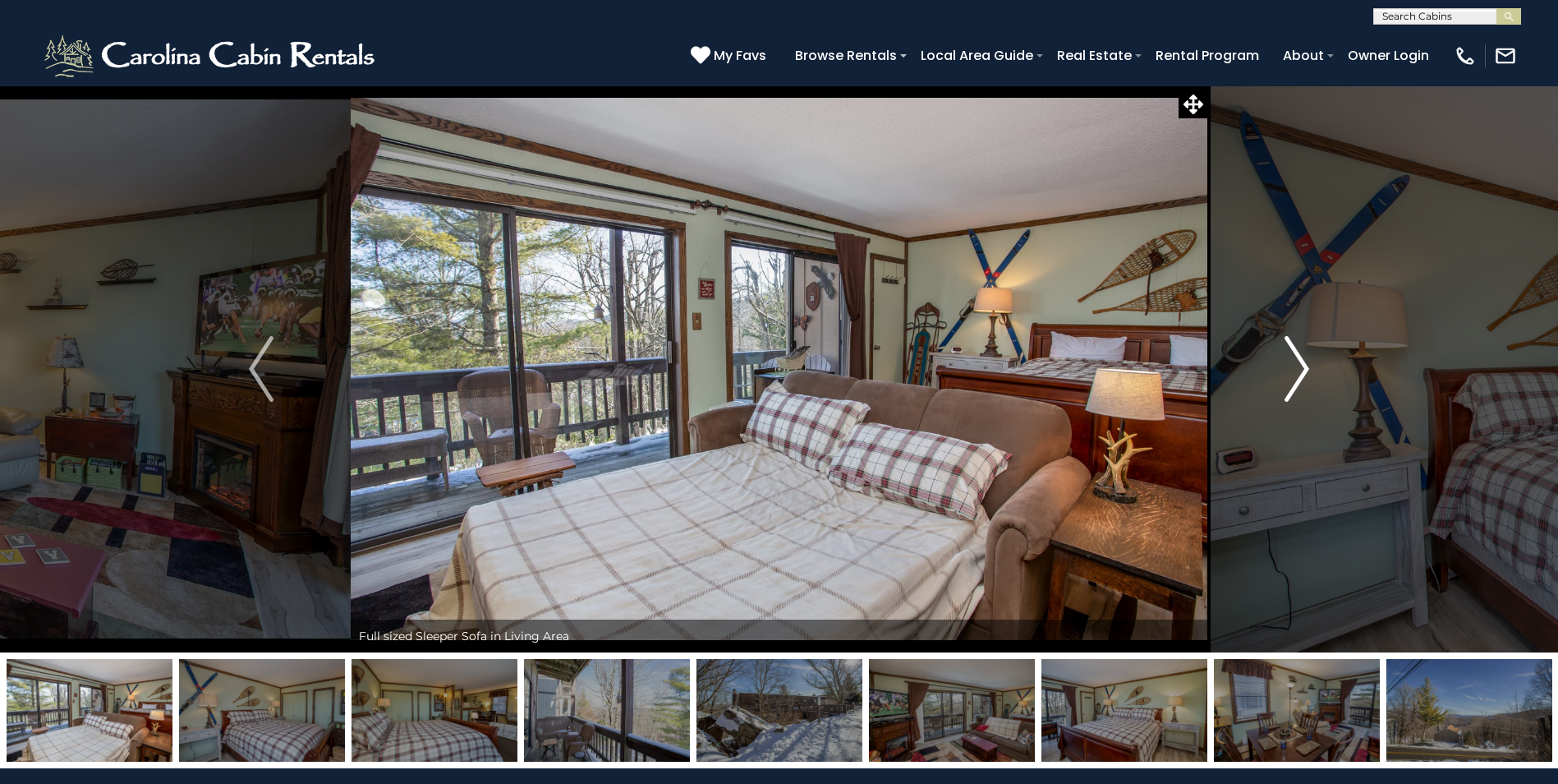
click at [1302, 361] on img "Next" at bounding box center [1297, 369] width 25 height 66
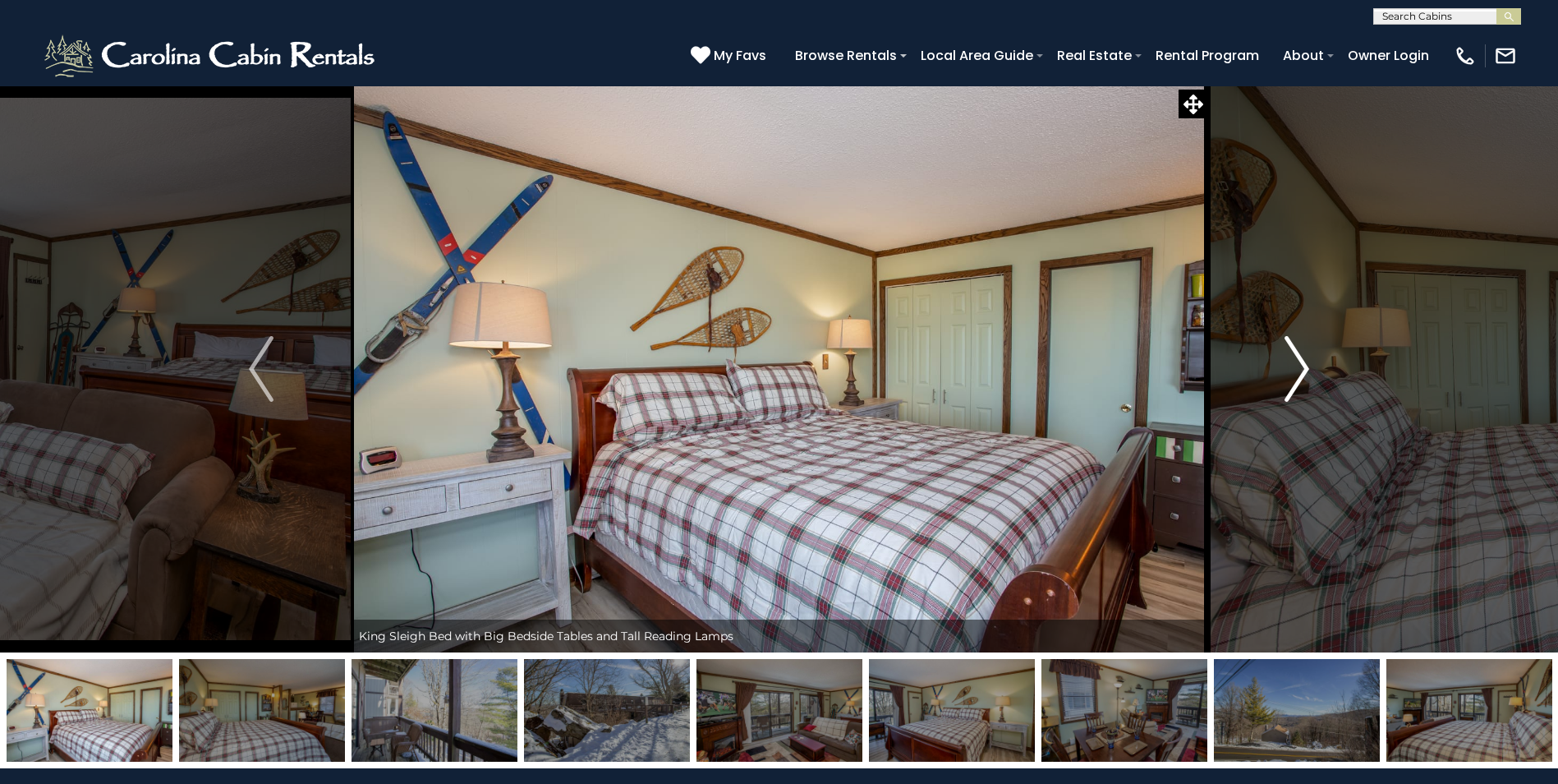
click at [1302, 361] on img "Next" at bounding box center [1297, 369] width 25 height 66
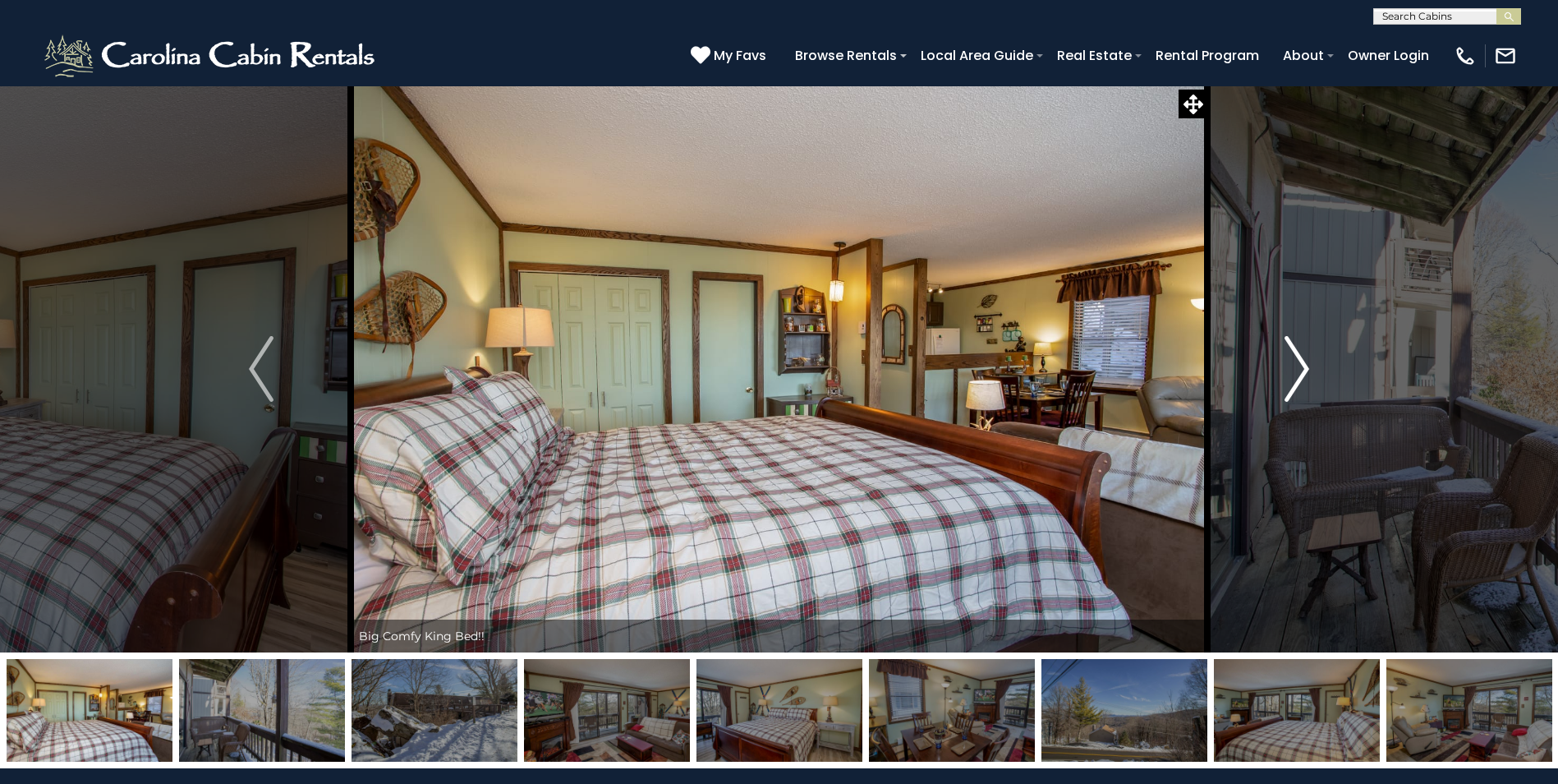
click at [1302, 361] on img "Next" at bounding box center [1297, 369] width 25 height 66
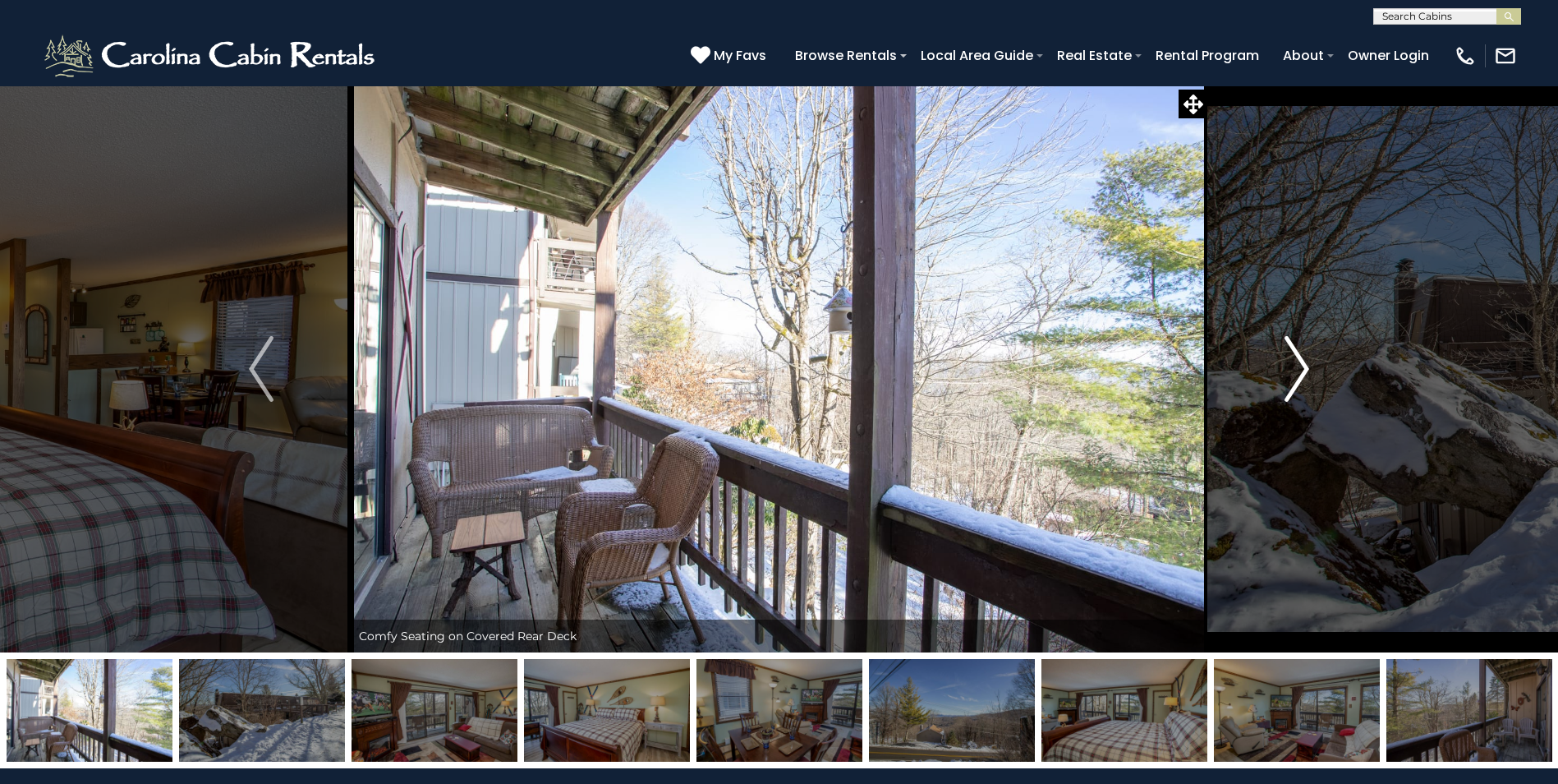
click at [1303, 365] on img "Next" at bounding box center [1297, 369] width 25 height 66
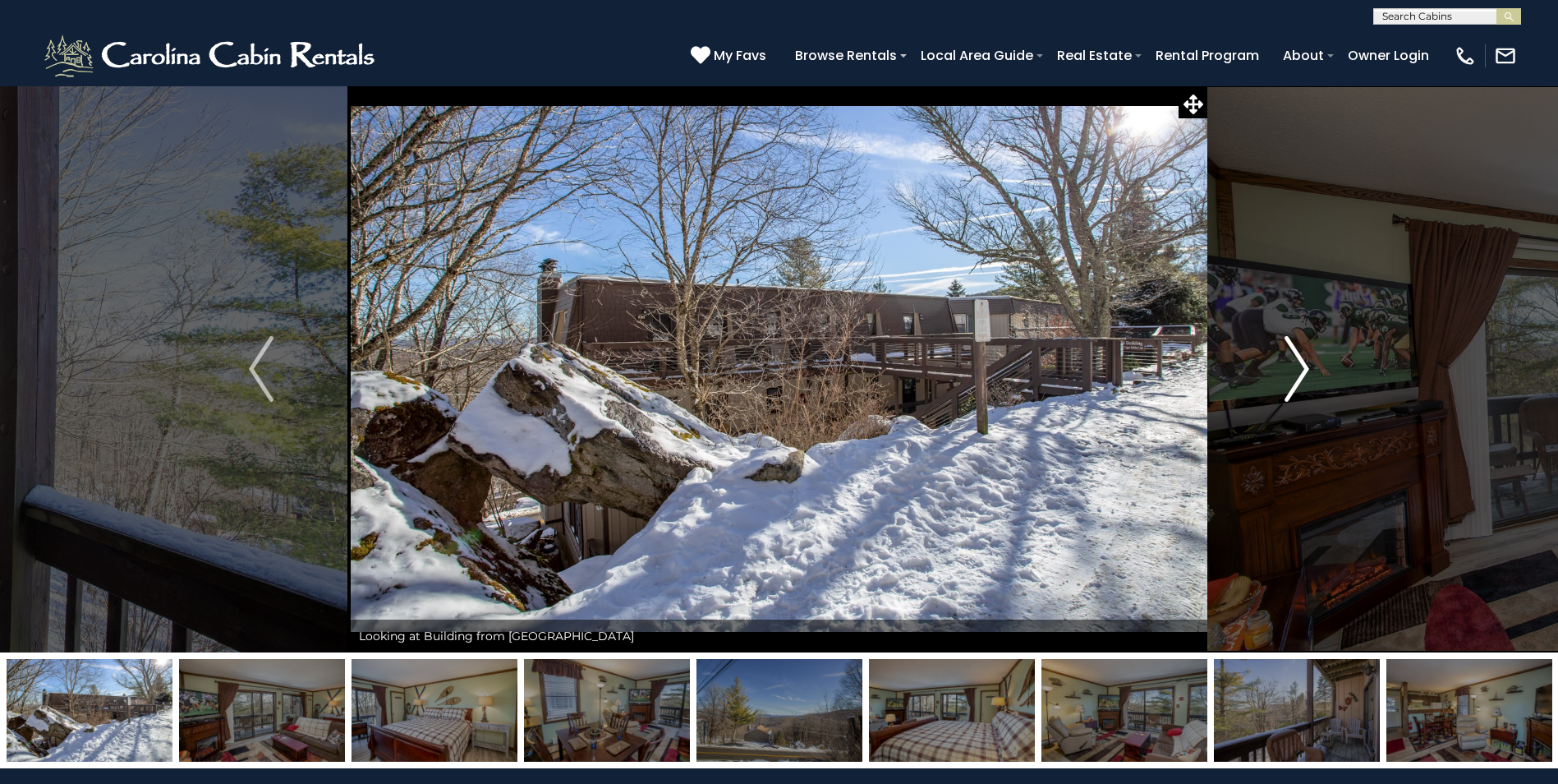
click at [1303, 370] on img "Next" at bounding box center [1297, 369] width 25 height 66
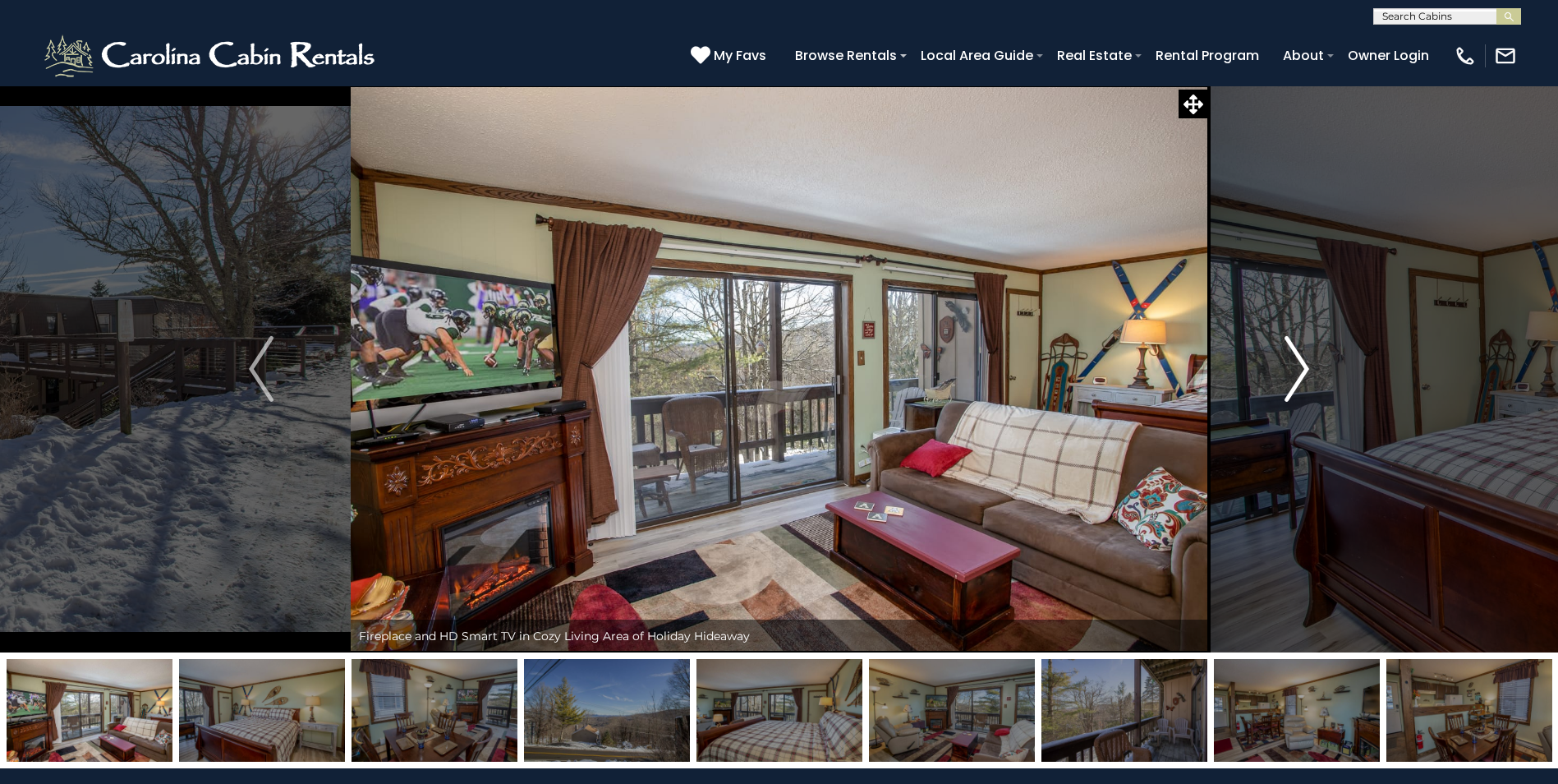
click at [1302, 369] on img "Next" at bounding box center [1297, 369] width 25 height 66
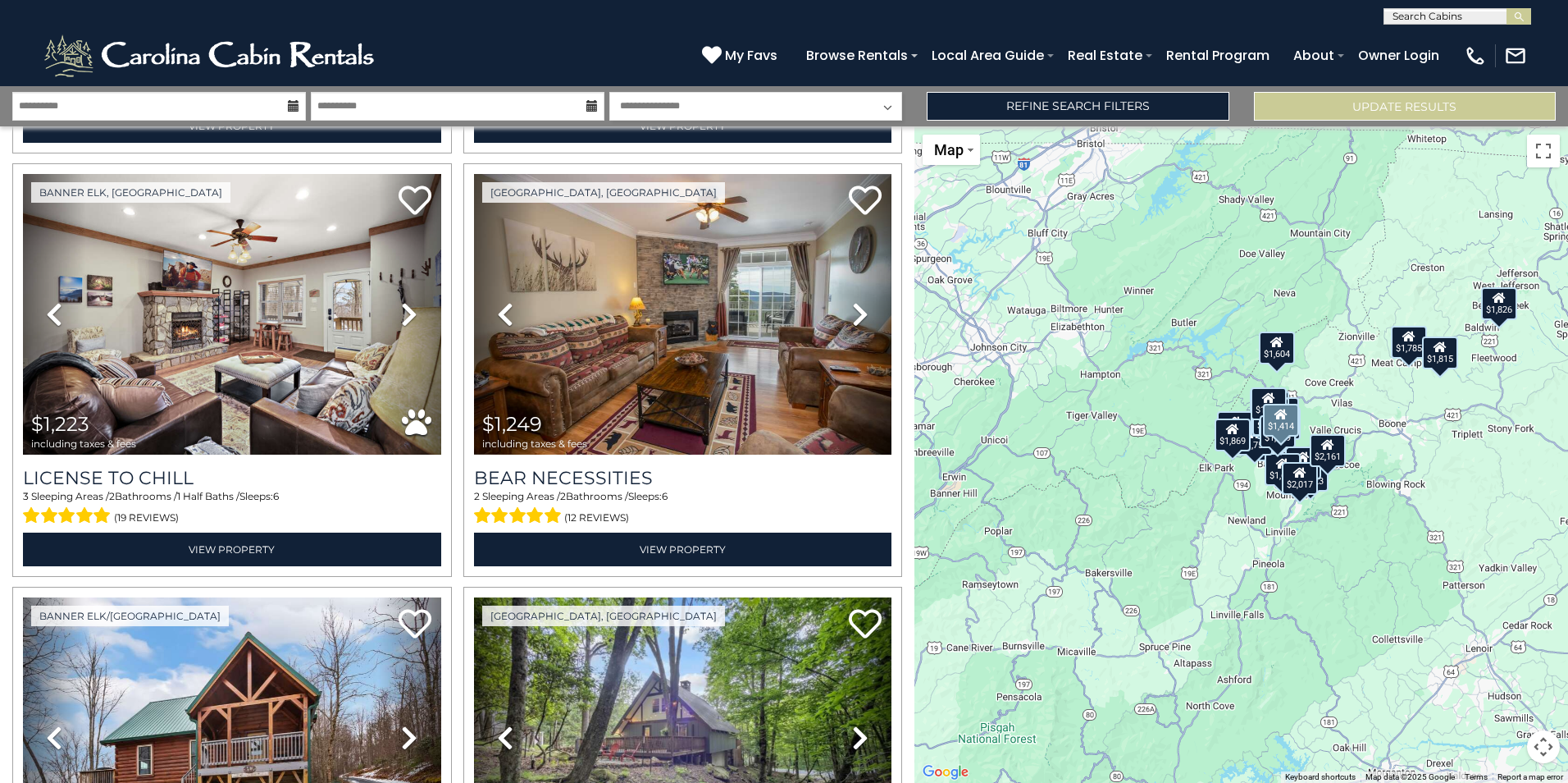
scroll to position [1149, 0]
